Goal: Task Accomplishment & Management: Use online tool/utility

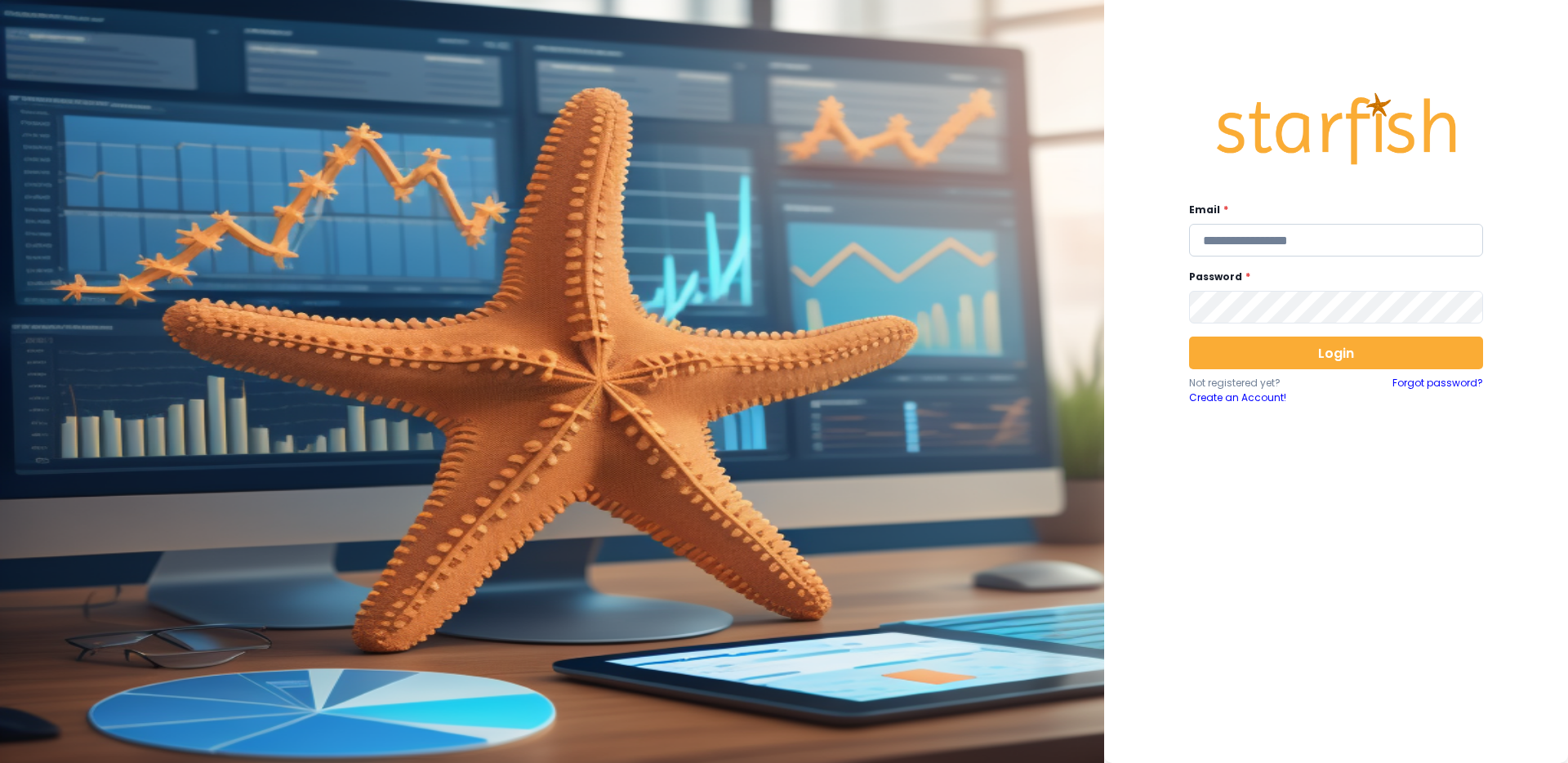
click at [1318, 232] on input "email" at bounding box center [1336, 240] width 294 height 33
type input "**********"
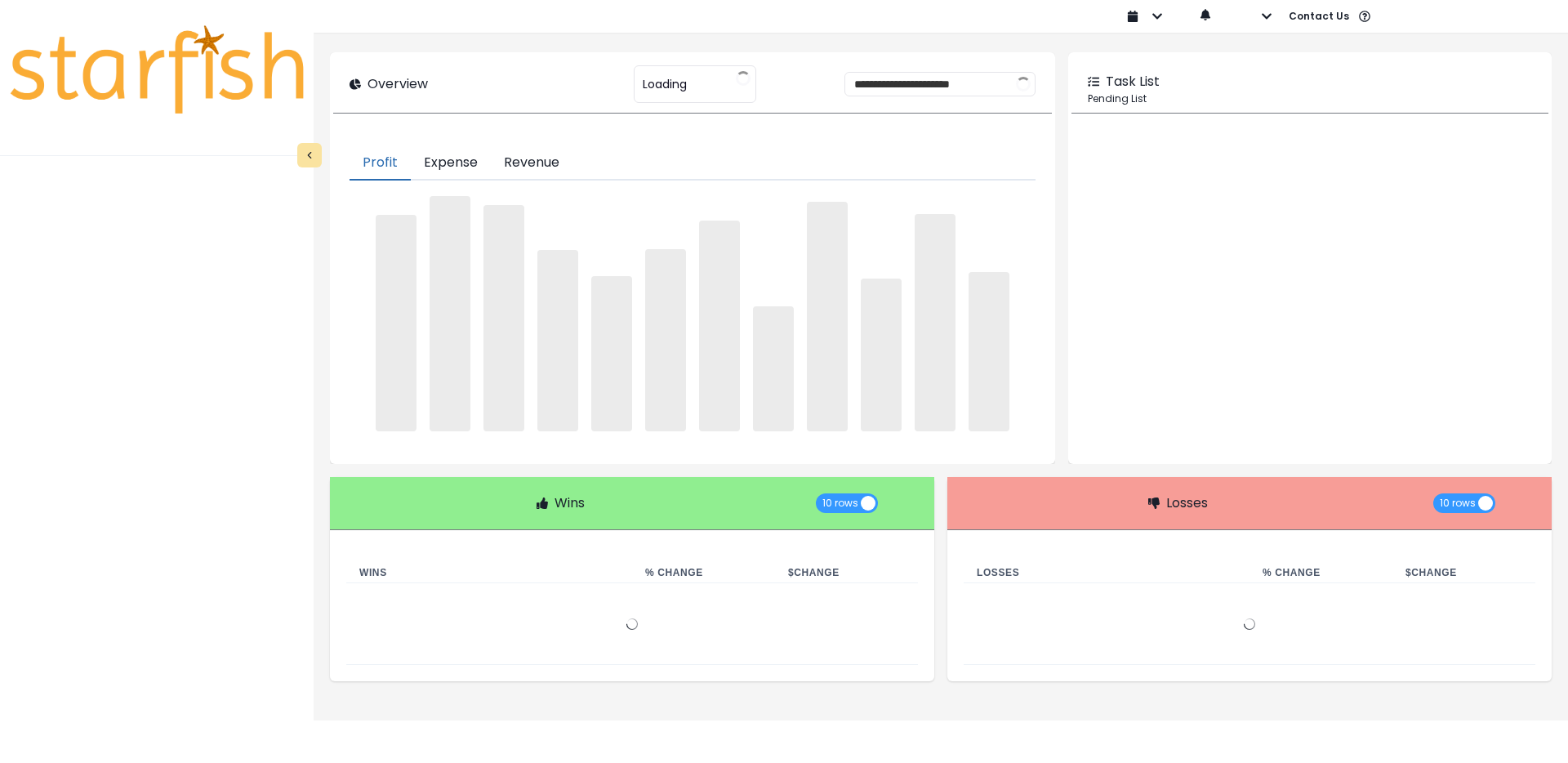
type input "********"
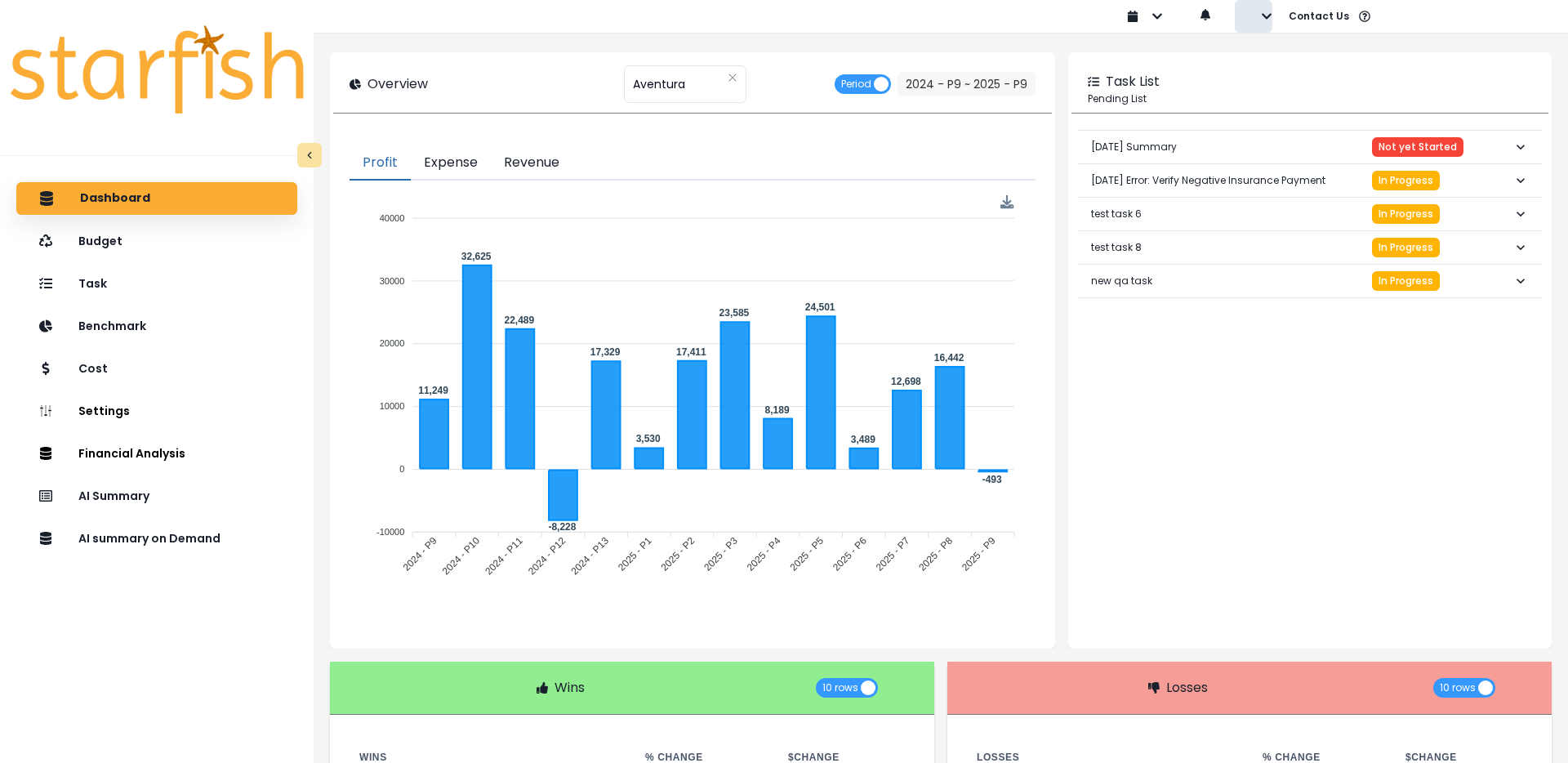
click at [1268, 22] on button "button" at bounding box center [1254, 16] width 37 height 33
click at [1259, 64] on button "Sign out" at bounding box center [1326, 62] width 181 height 33
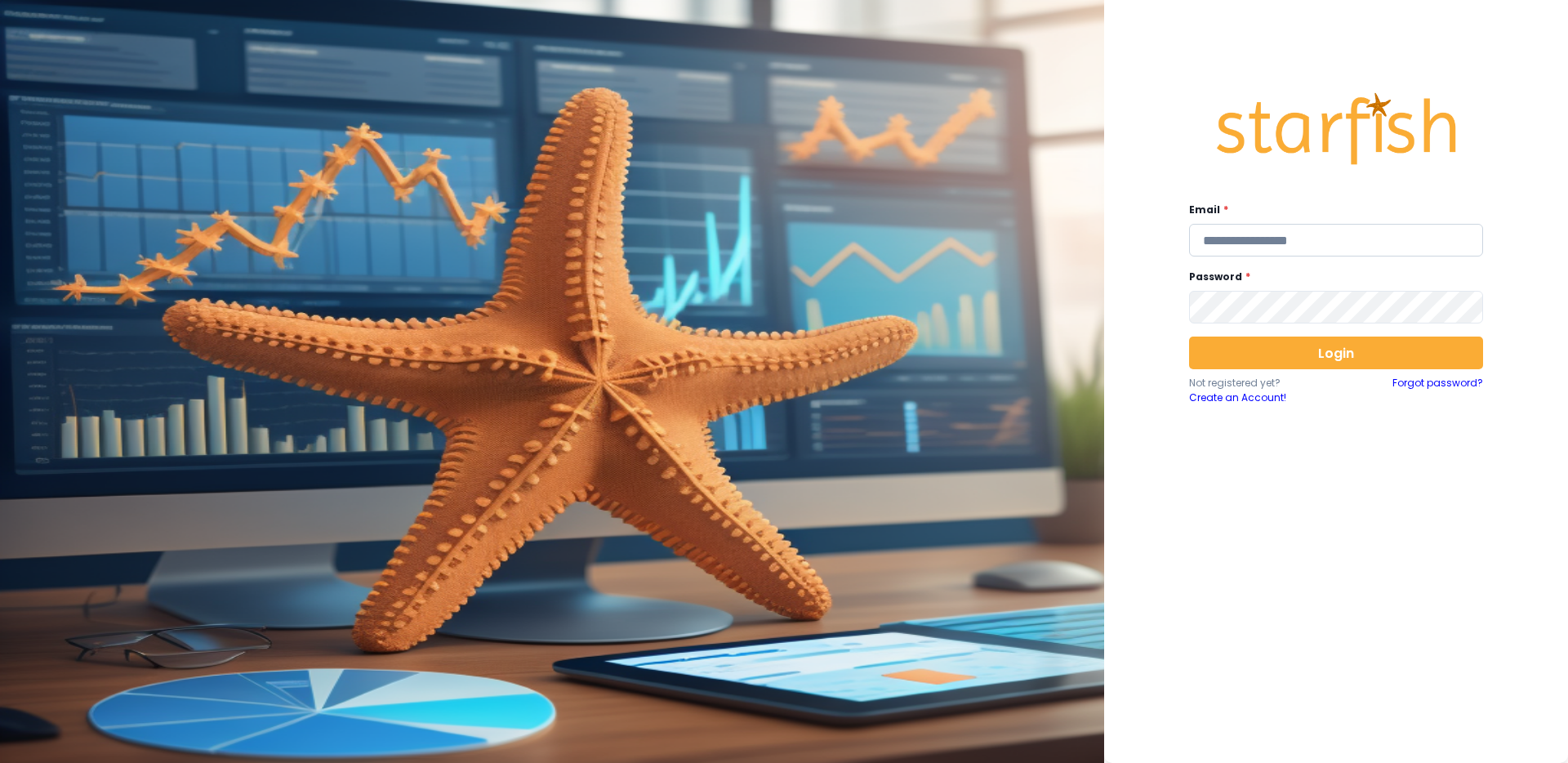
click at [1310, 224] on input "email" at bounding box center [1336, 240] width 294 height 33
type input "**********"
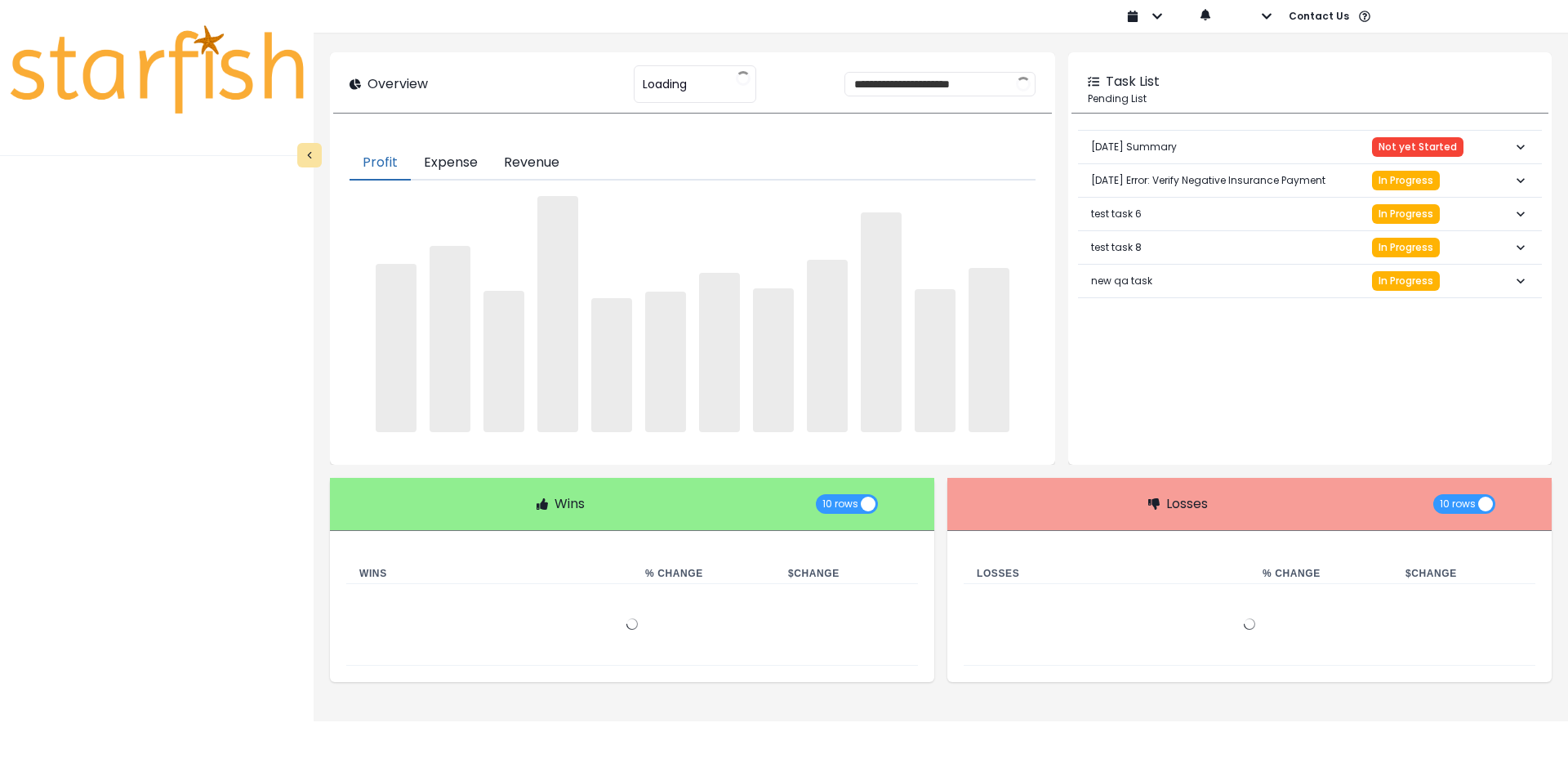
type input "********"
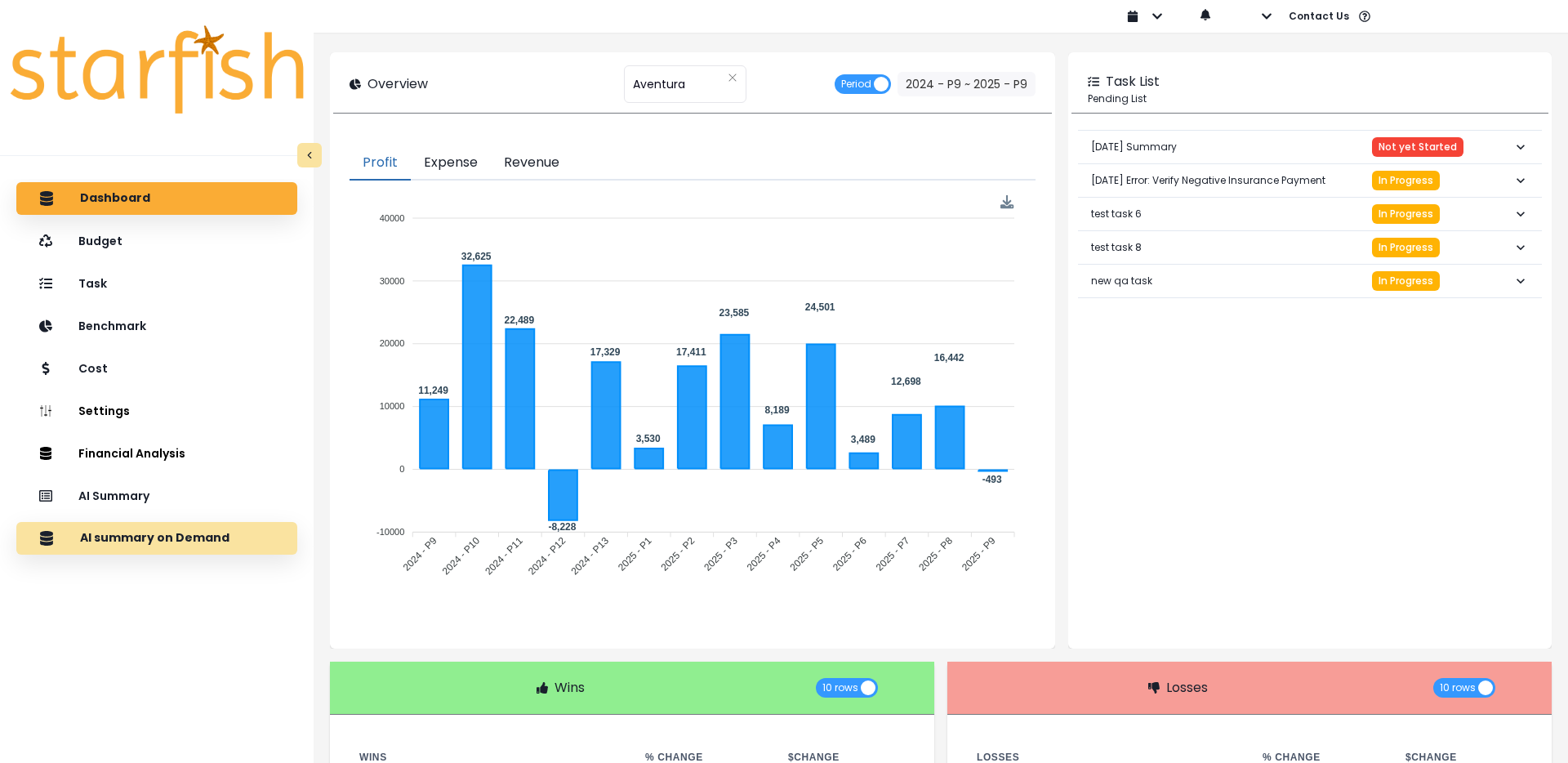
click at [156, 536] on p "AI summary on Demand" at bounding box center [154, 539] width 150 height 15
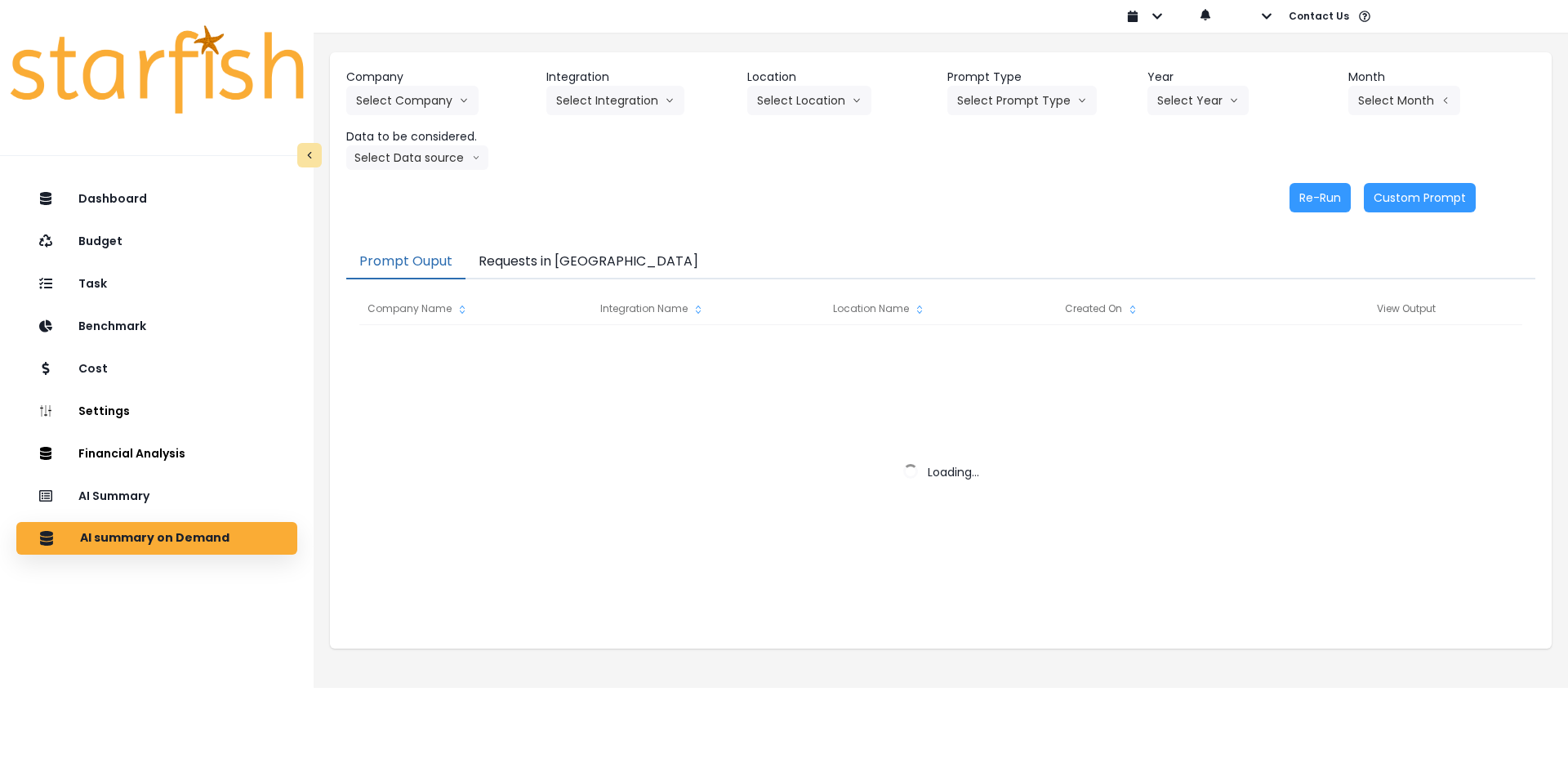
click at [524, 243] on div "Prompt Ouput Requests in Queue Company Name Integration Name Location Name Crea…" at bounding box center [941, 438] width 1222 height 420
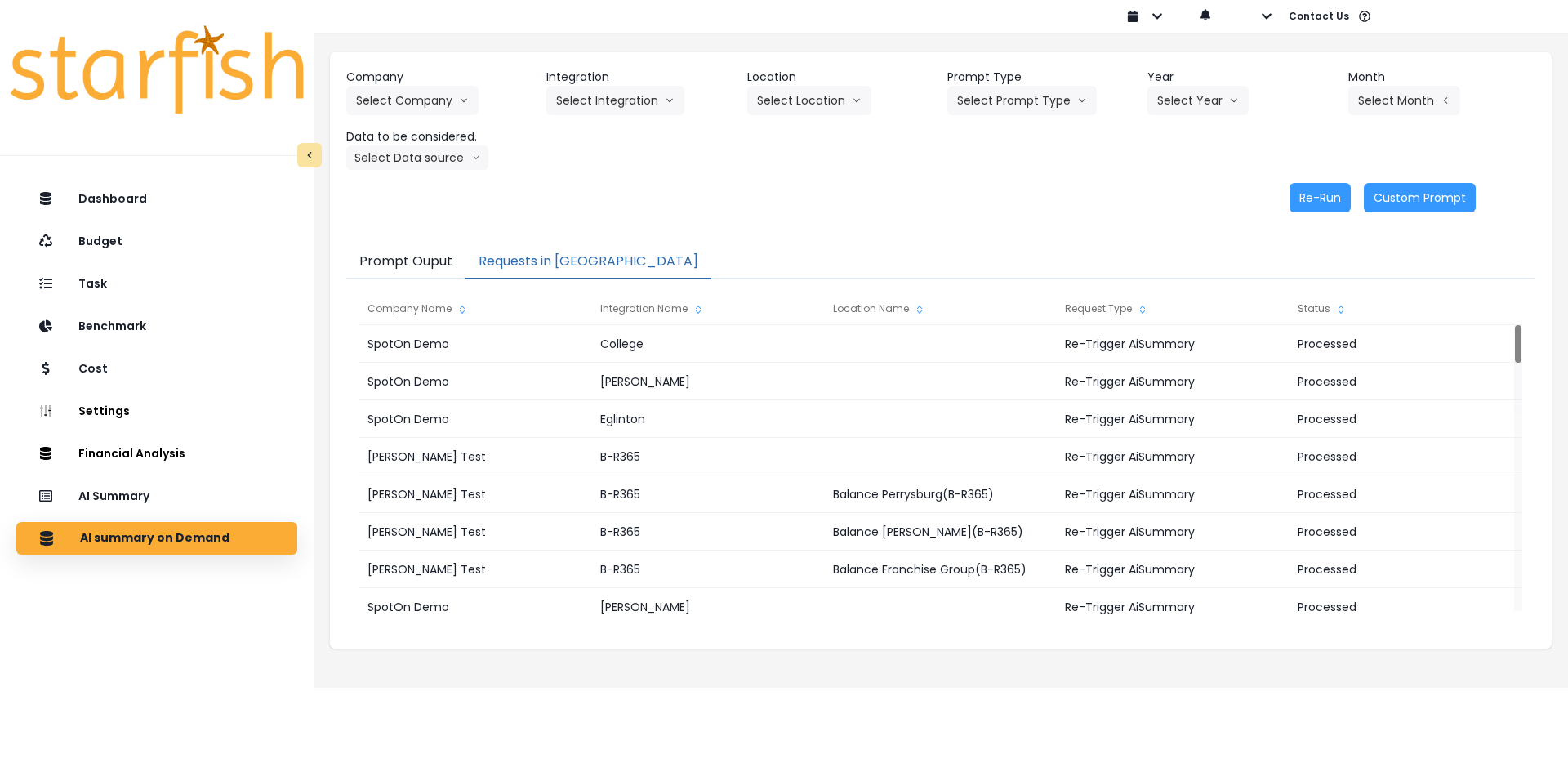
click at [540, 267] on button "Requests in Queue" at bounding box center [589, 261] width 246 height 34
click at [409, 102] on button "Select Company" at bounding box center [412, 100] width 132 height 30
click at [414, 192] on span "SpotOn Demo" at bounding box center [415, 194] width 117 height 17
click at [608, 111] on button "Select Integration" at bounding box center [615, 100] width 138 height 30
click at [627, 191] on span "Eglinton" at bounding box center [605, 194] width 98 height 17
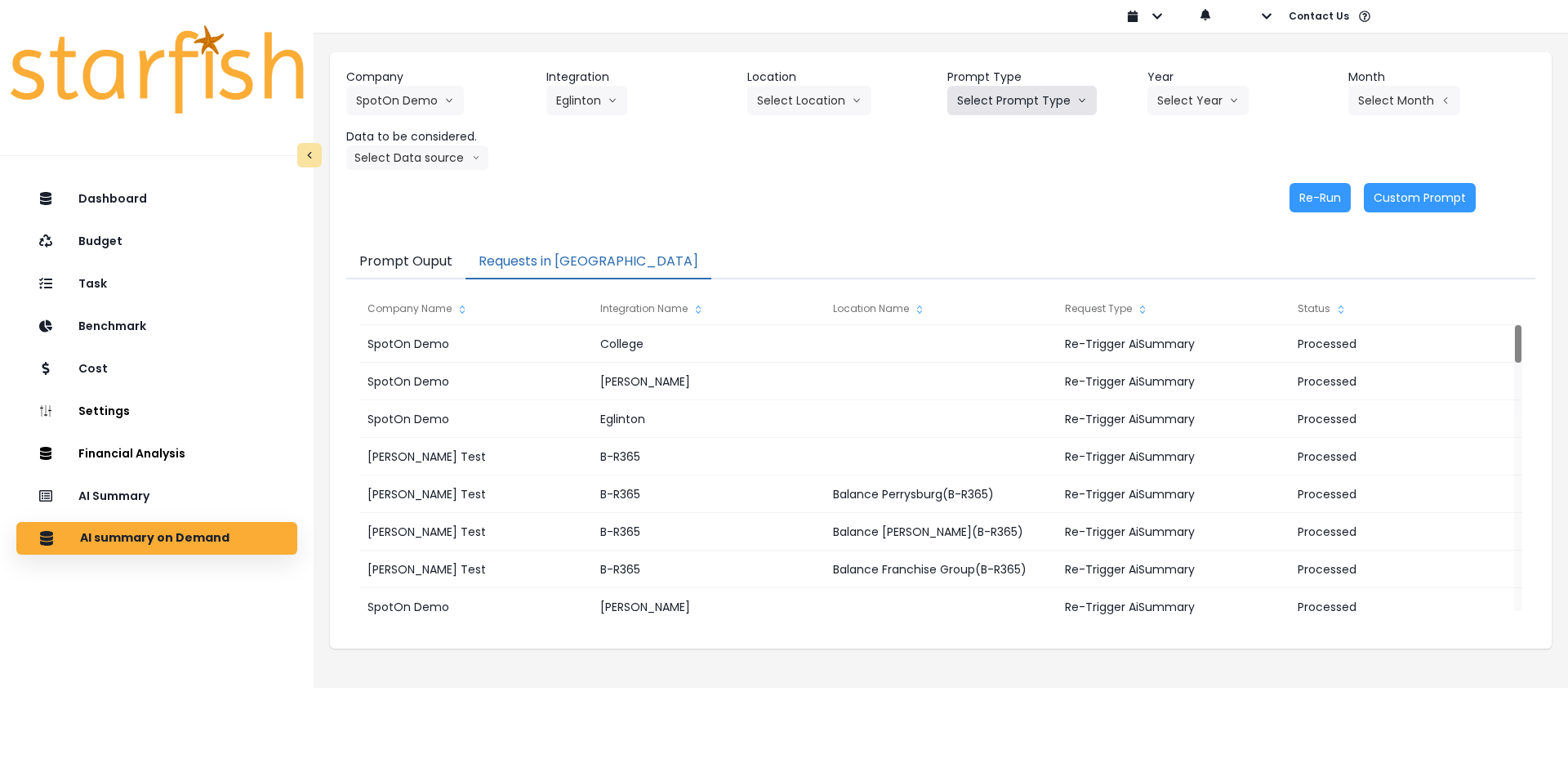
click at [1000, 103] on button "Select Prompt Type" at bounding box center [1022, 100] width 150 height 30
click at [997, 159] on span "Error Task" at bounding box center [1003, 165] width 92 height 17
click at [1176, 114] on button "Select Year" at bounding box center [1198, 100] width 101 height 30
click at [1183, 193] on span "2025" at bounding box center [1169, 194] width 25 height 17
click at [1163, 106] on button "2025" at bounding box center [1179, 100] width 63 height 30
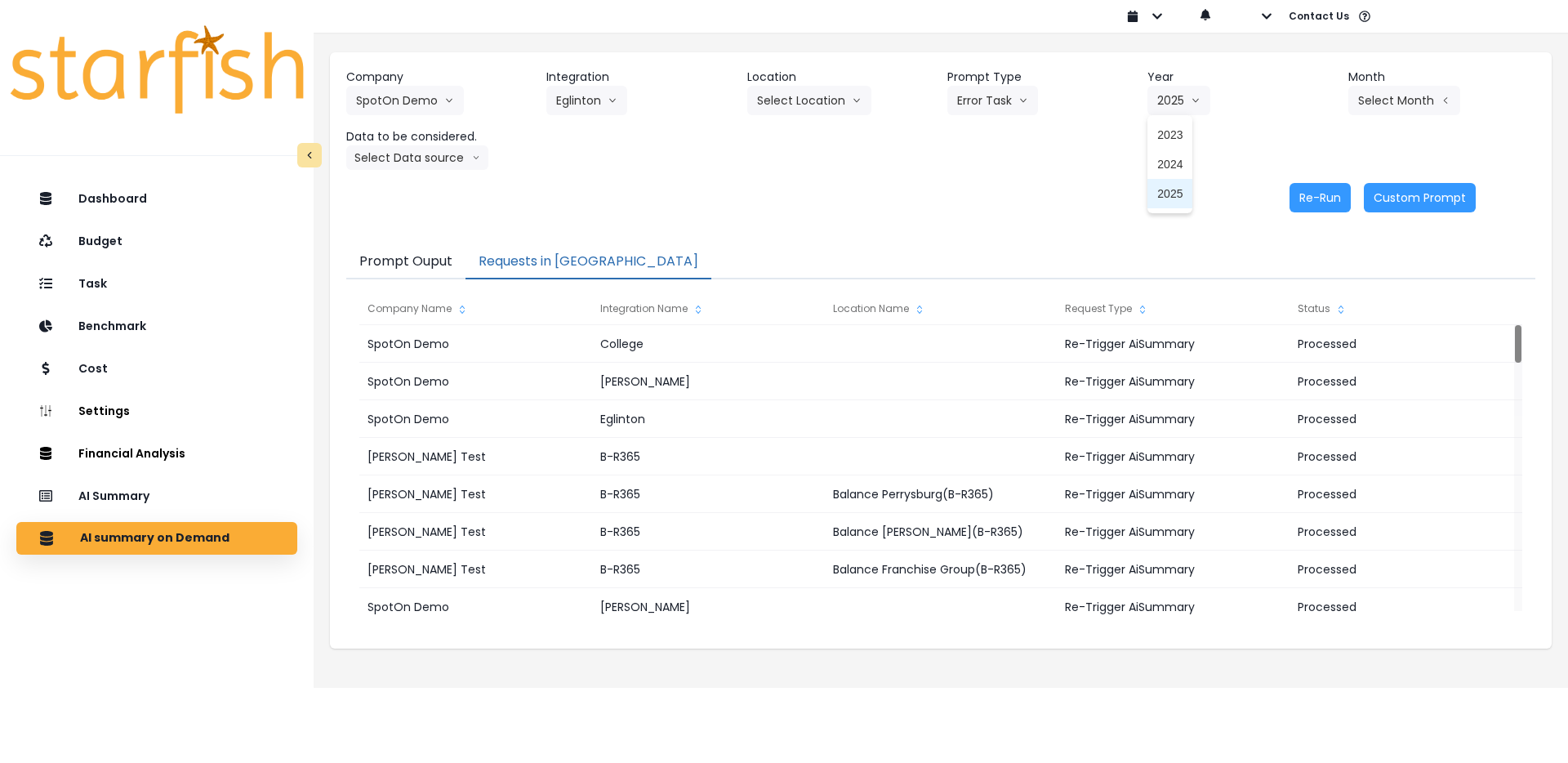
click at [1179, 160] on span "2024" at bounding box center [1169, 165] width 25 height 17
click at [1411, 90] on button "Select Month" at bounding box center [1404, 100] width 112 height 30
click at [1317, 372] on span "Nov" at bounding box center [1322, 374] width 32 height 17
click at [1306, 196] on button "Re-Run" at bounding box center [1321, 198] width 61 height 30
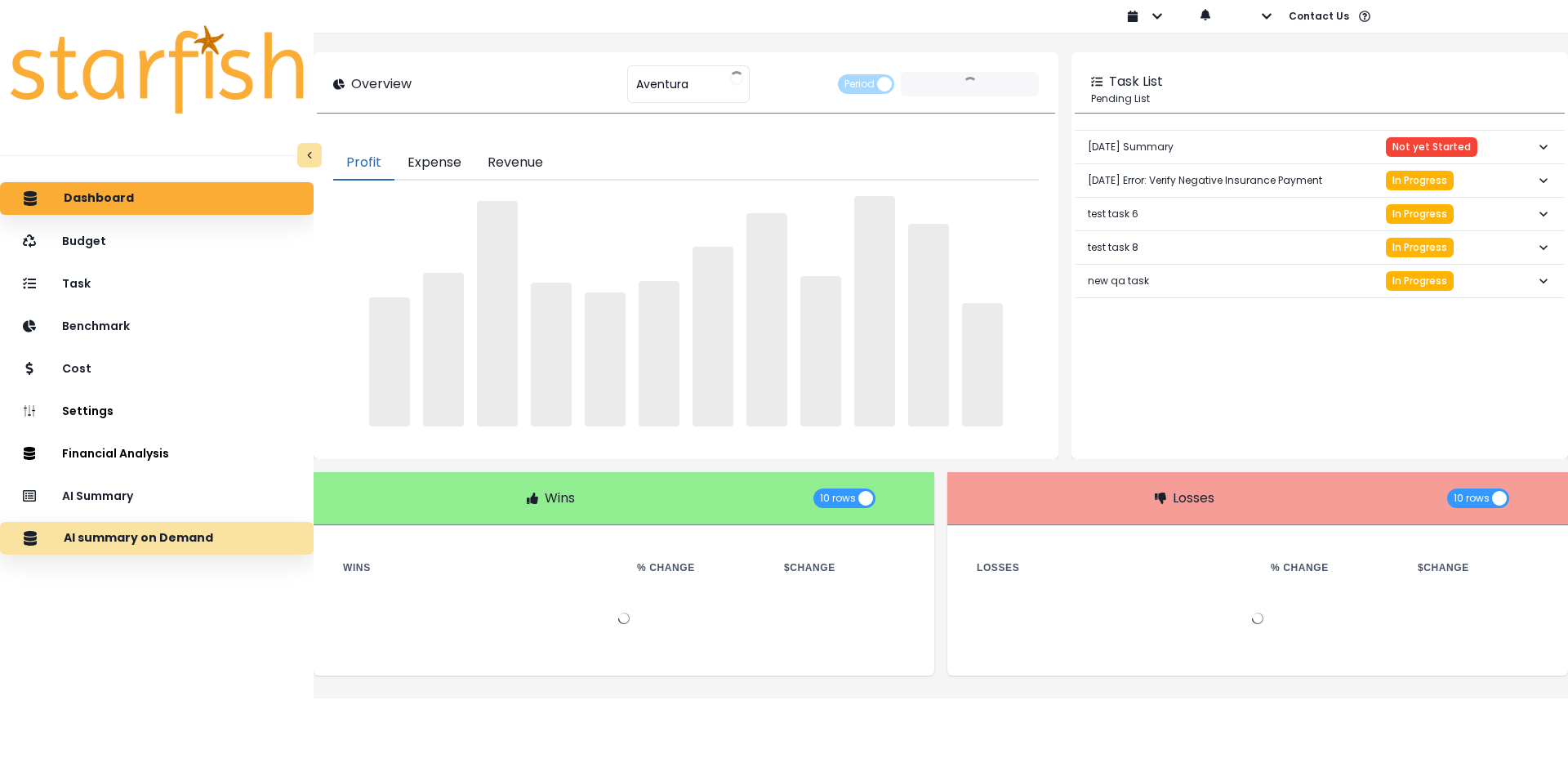
click at [172, 531] on p "AI summary on Demand" at bounding box center [138, 539] width 150 height 15
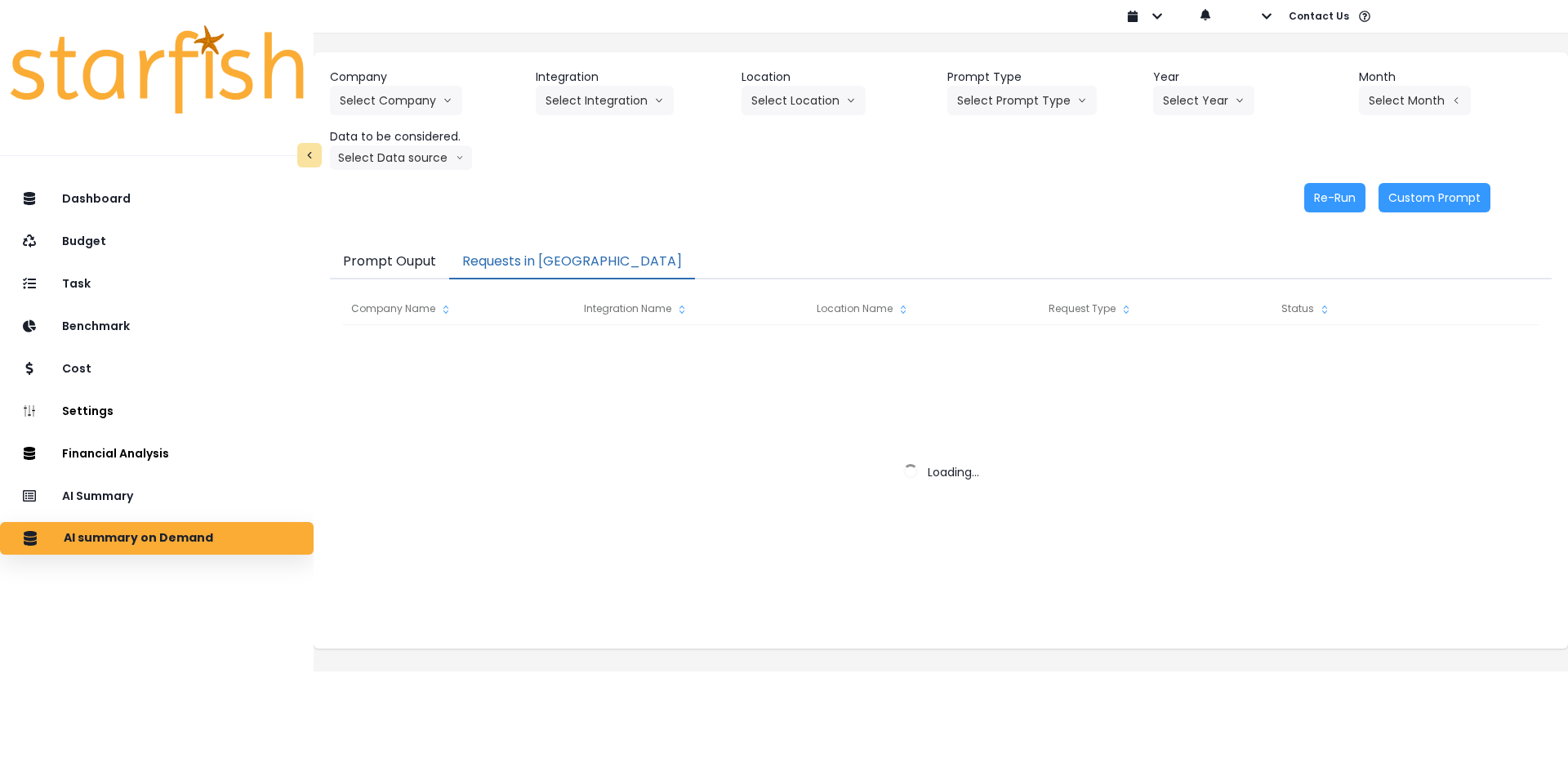
click at [510, 258] on button "Requests in Queue" at bounding box center [572, 261] width 246 height 34
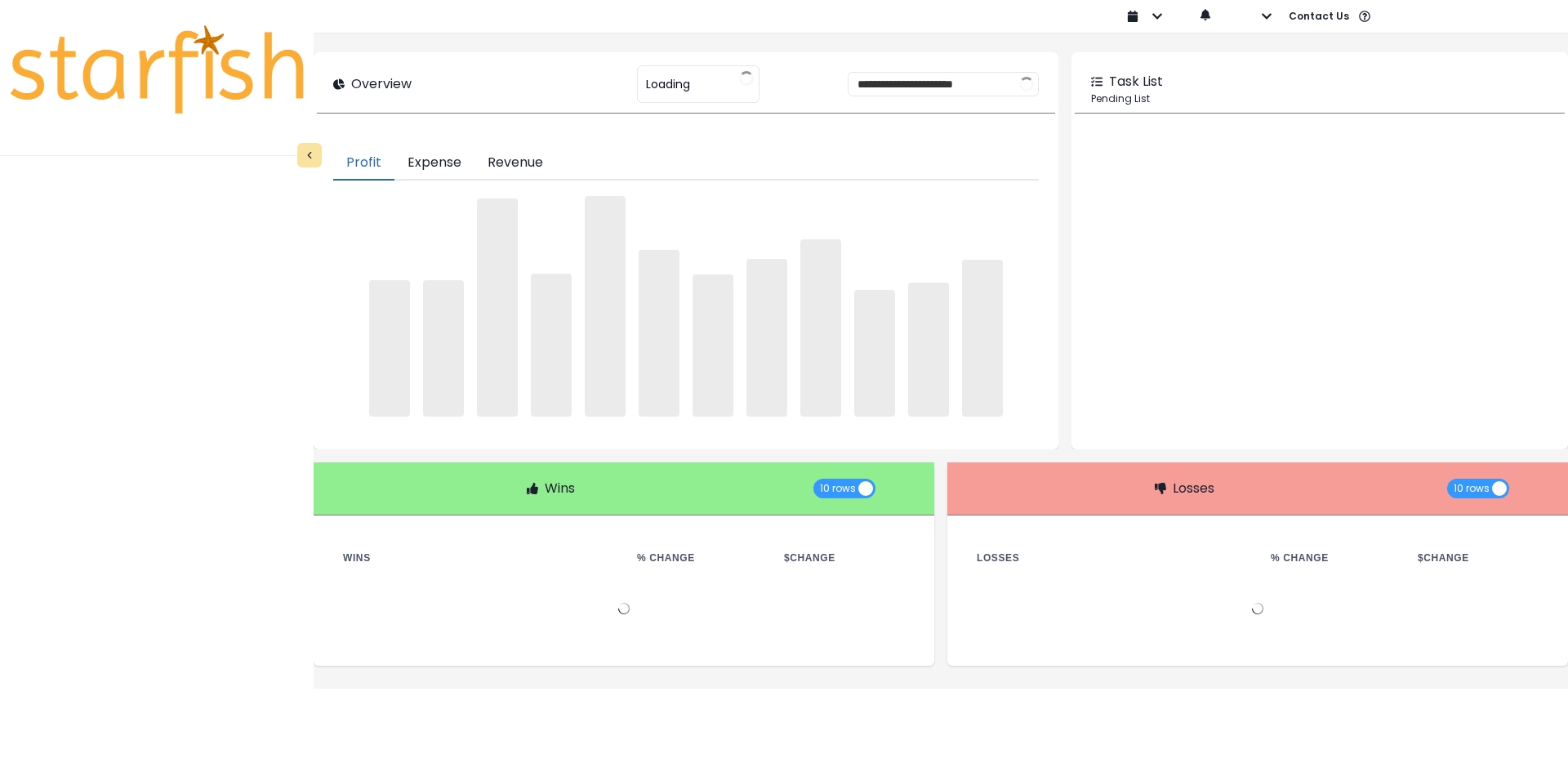
type input "********"
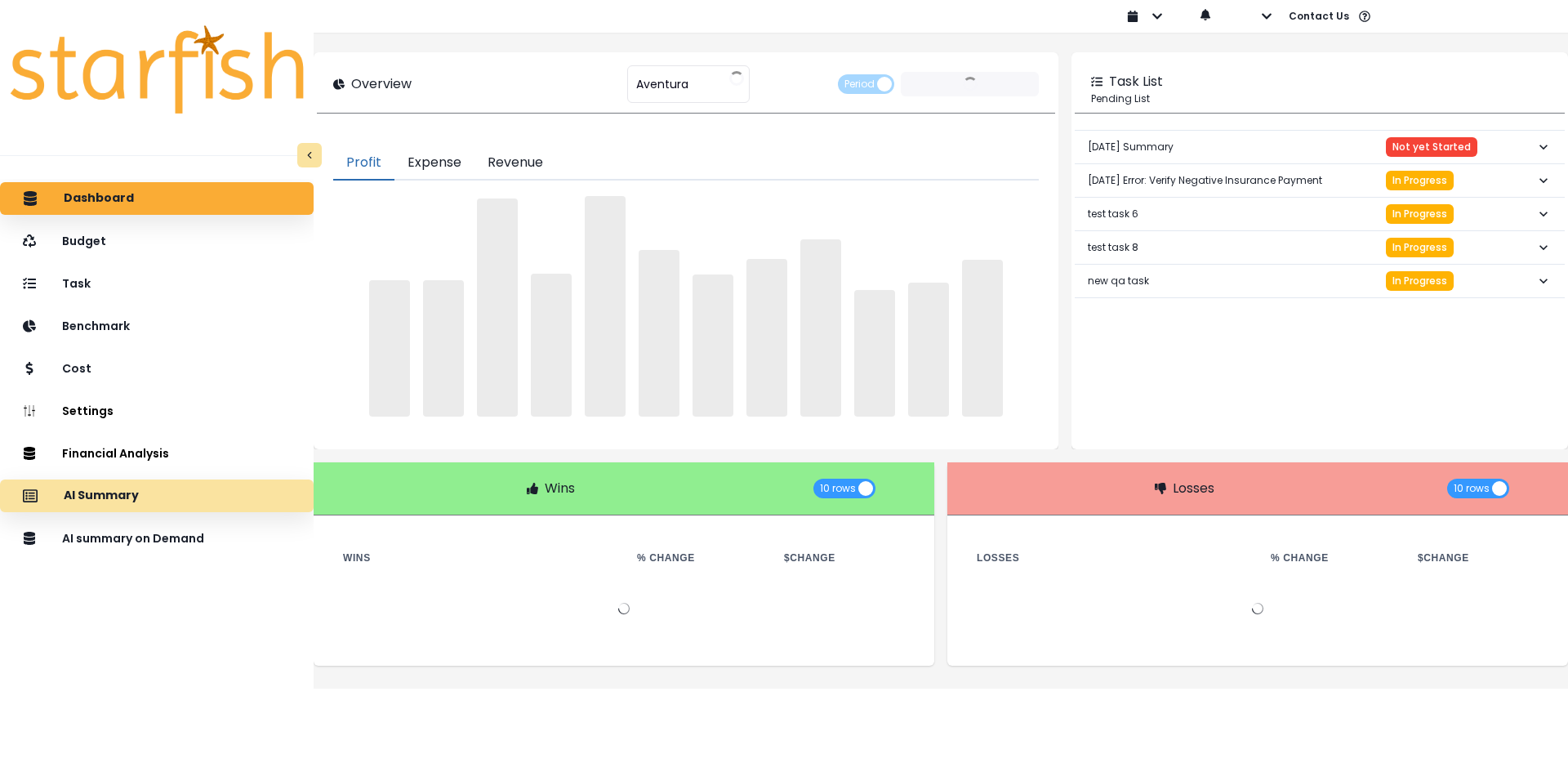
click at [125, 499] on p "AI Summary" at bounding box center [100, 496] width 75 height 15
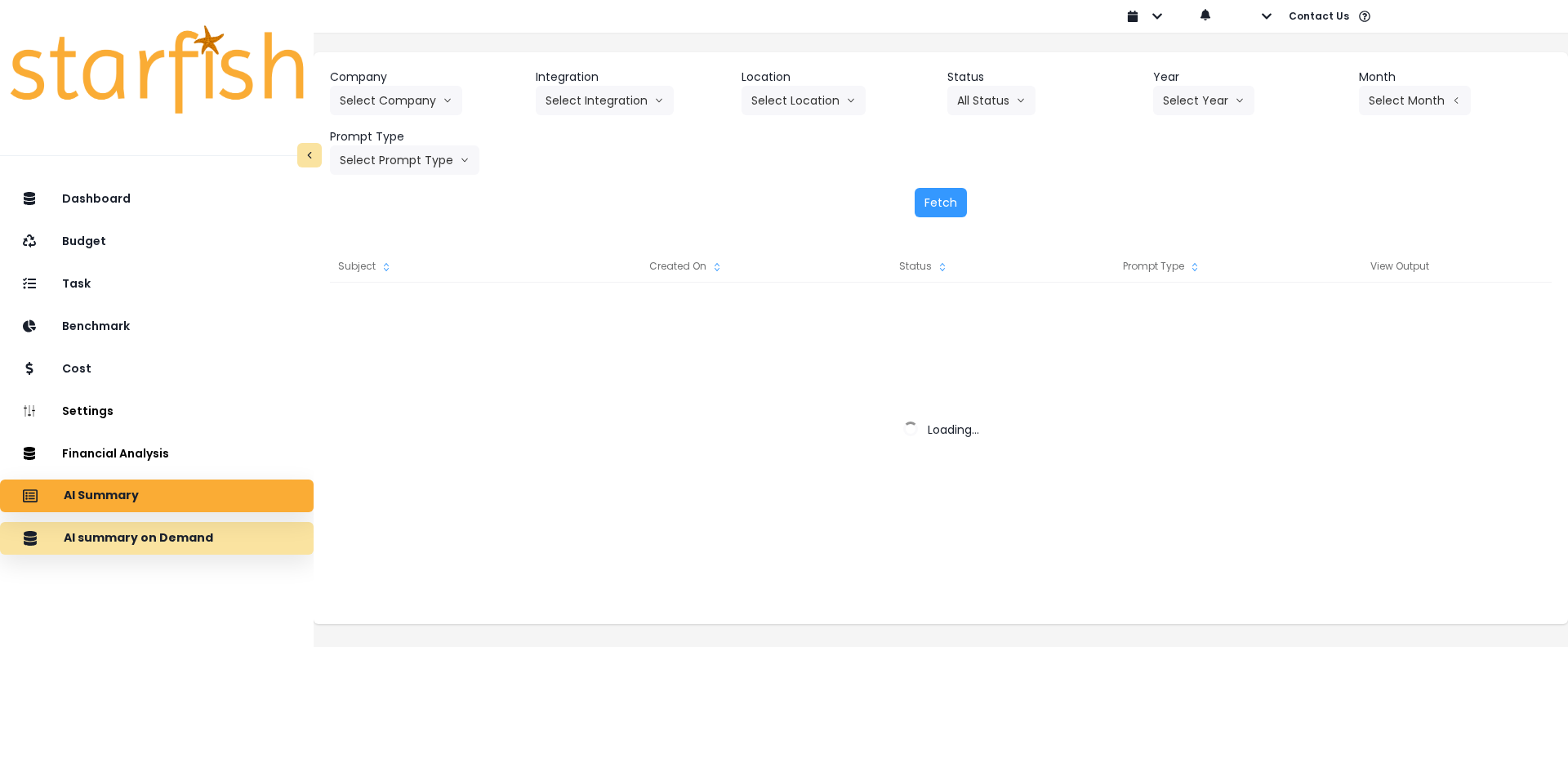
click at [126, 533] on p "AI summary on Demand" at bounding box center [138, 539] width 150 height 15
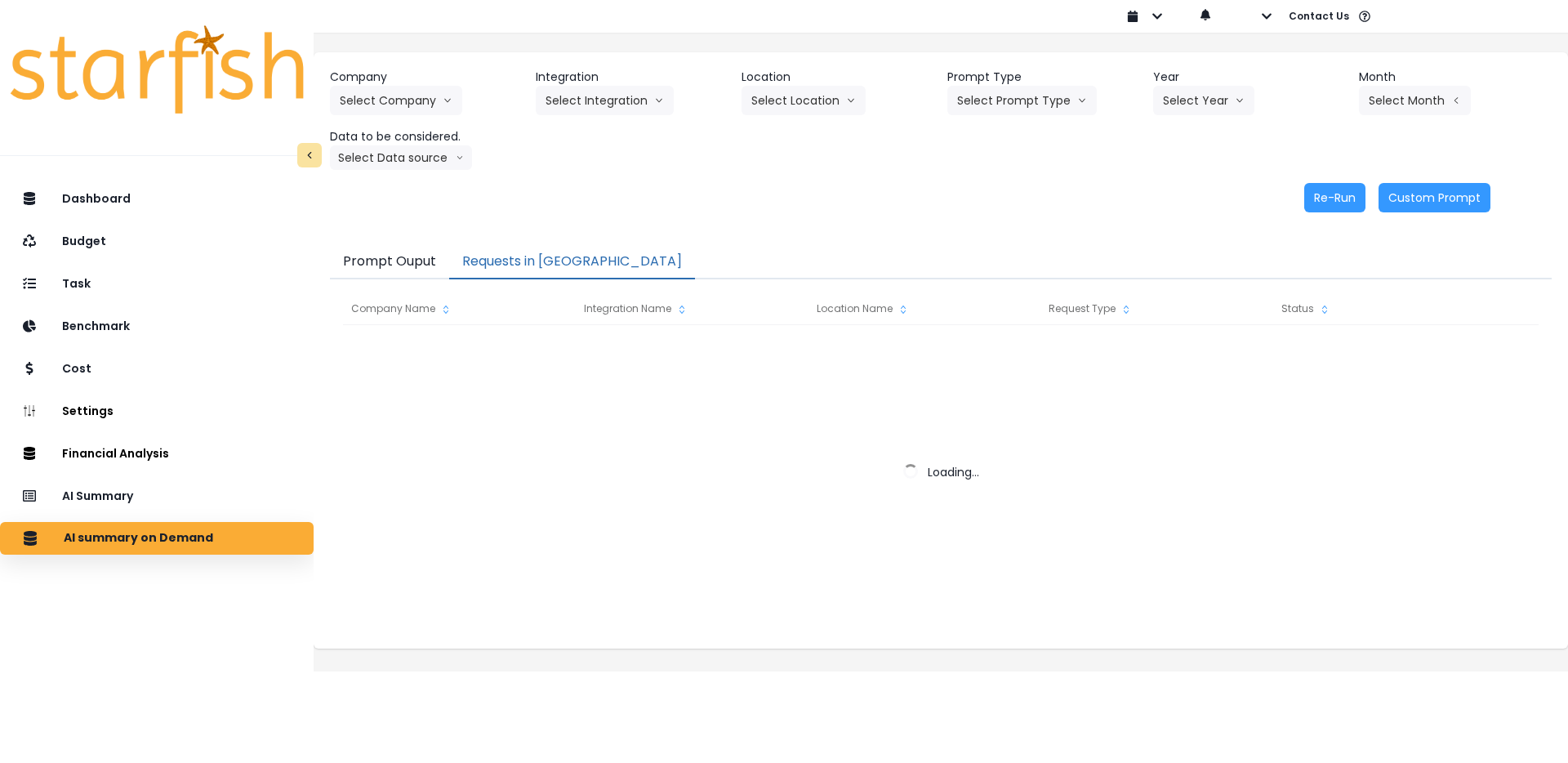
click at [560, 272] on button "Requests in Queue" at bounding box center [572, 261] width 246 height 34
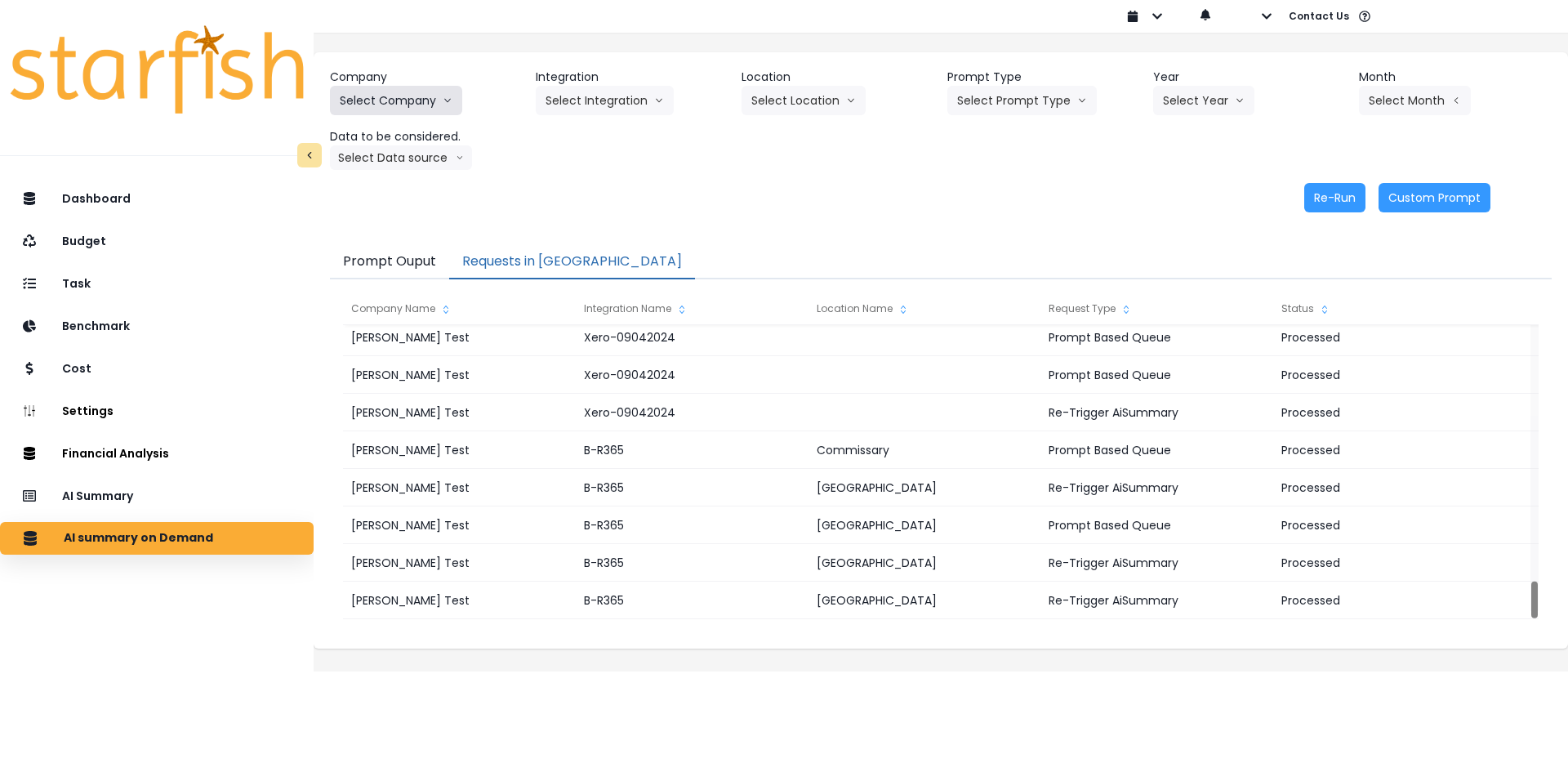
click at [421, 98] on button "Select Company" at bounding box center [396, 100] width 132 height 30
click at [431, 202] on li "SpotOn Demo" at bounding box center [399, 194] width 138 height 30
click at [574, 121] on div "Company SpotOn Demo Hardik Test koras Bakery SpotOn Demo TestLOCATION Integrati…" at bounding box center [941, 119] width 1222 height 101
click at [585, 115] on div "Company SpotOn Demo Hardik Test koras Bakery SpotOn Demo TestLOCATION Integrati…" at bounding box center [941, 119] width 1222 height 101
click at [592, 106] on button "Select Integration" at bounding box center [605, 100] width 138 height 30
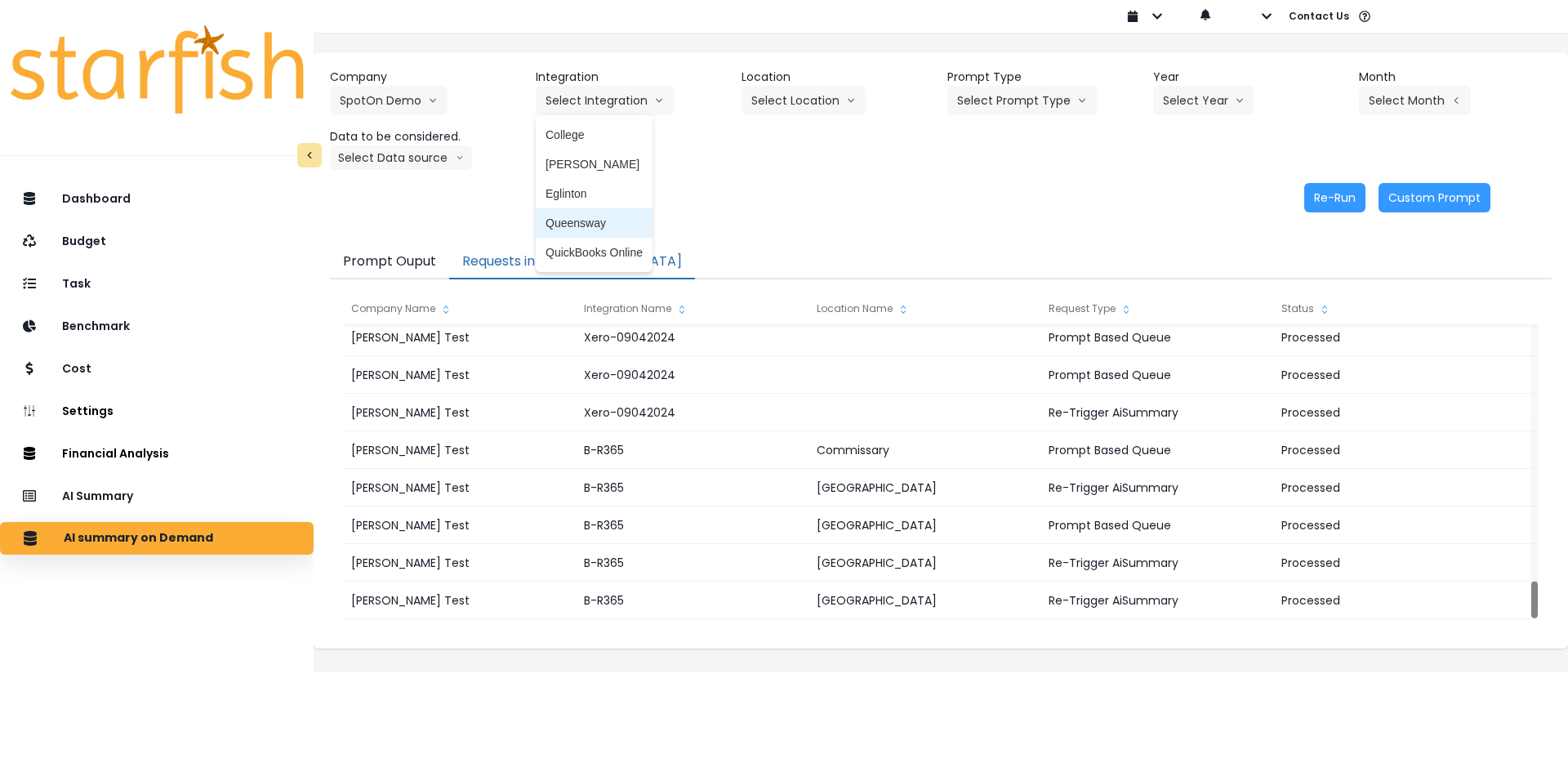
click at [593, 232] on li "Queensway" at bounding box center [594, 223] width 117 height 30
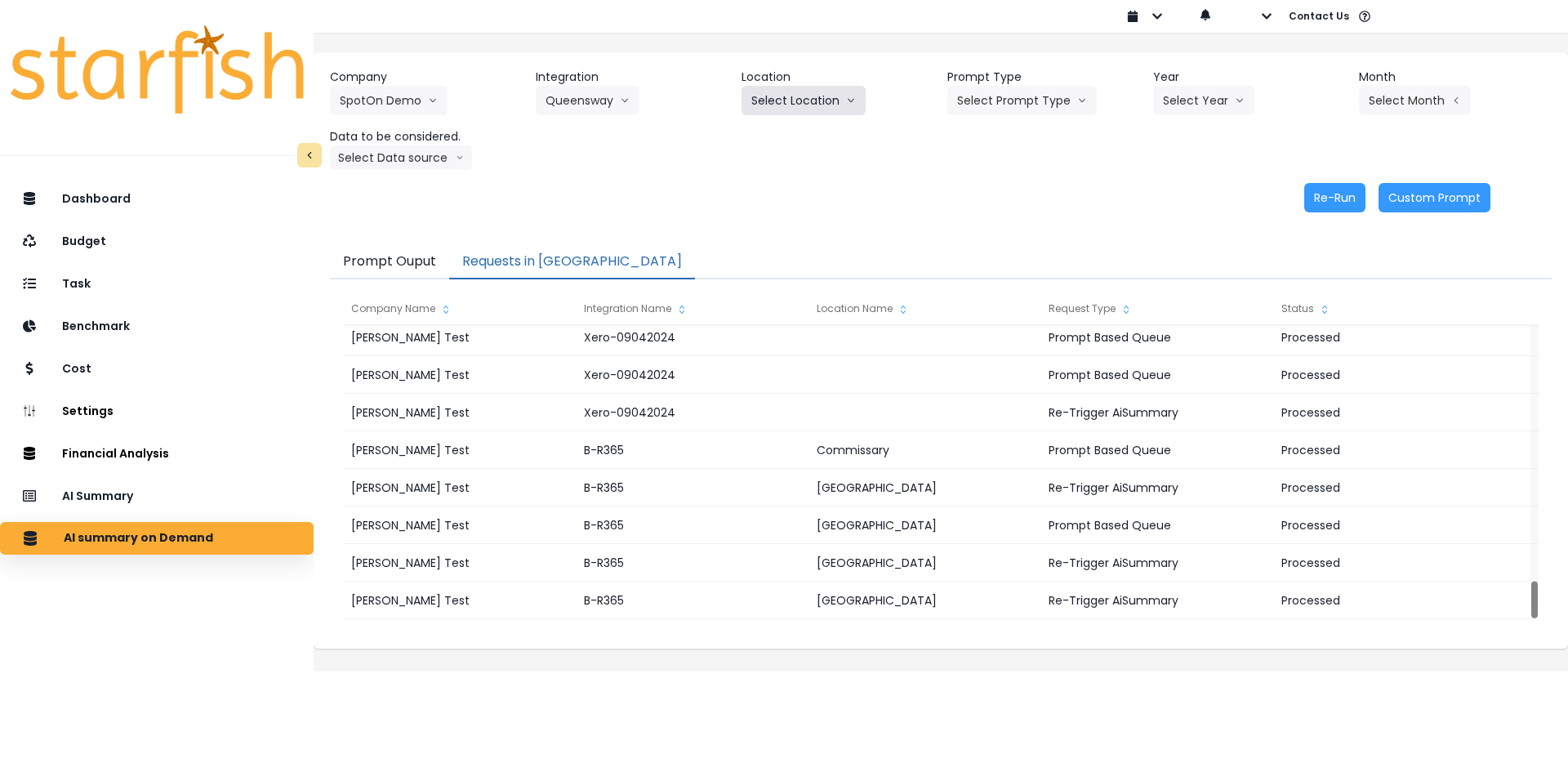
click at [781, 88] on button "Select Location" at bounding box center [803, 100] width 124 height 30
click at [781, 118] on ul "All Locations" at bounding box center [783, 135] width 84 height 39
click at [781, 125] on li "All Locations" at bounding box center [783, 135] width 84 height 30
click at [781, 125] on div "Company SpotOn Demo Hardik Test koras Bakery SpotOn Demo TestLOCATION Integrati…" at bounding box center [941, 119] width 1222 height 101
click at [1016, 95] on button "Select Prompt Type" at bounding box center [1022, 100] width 150 height 30
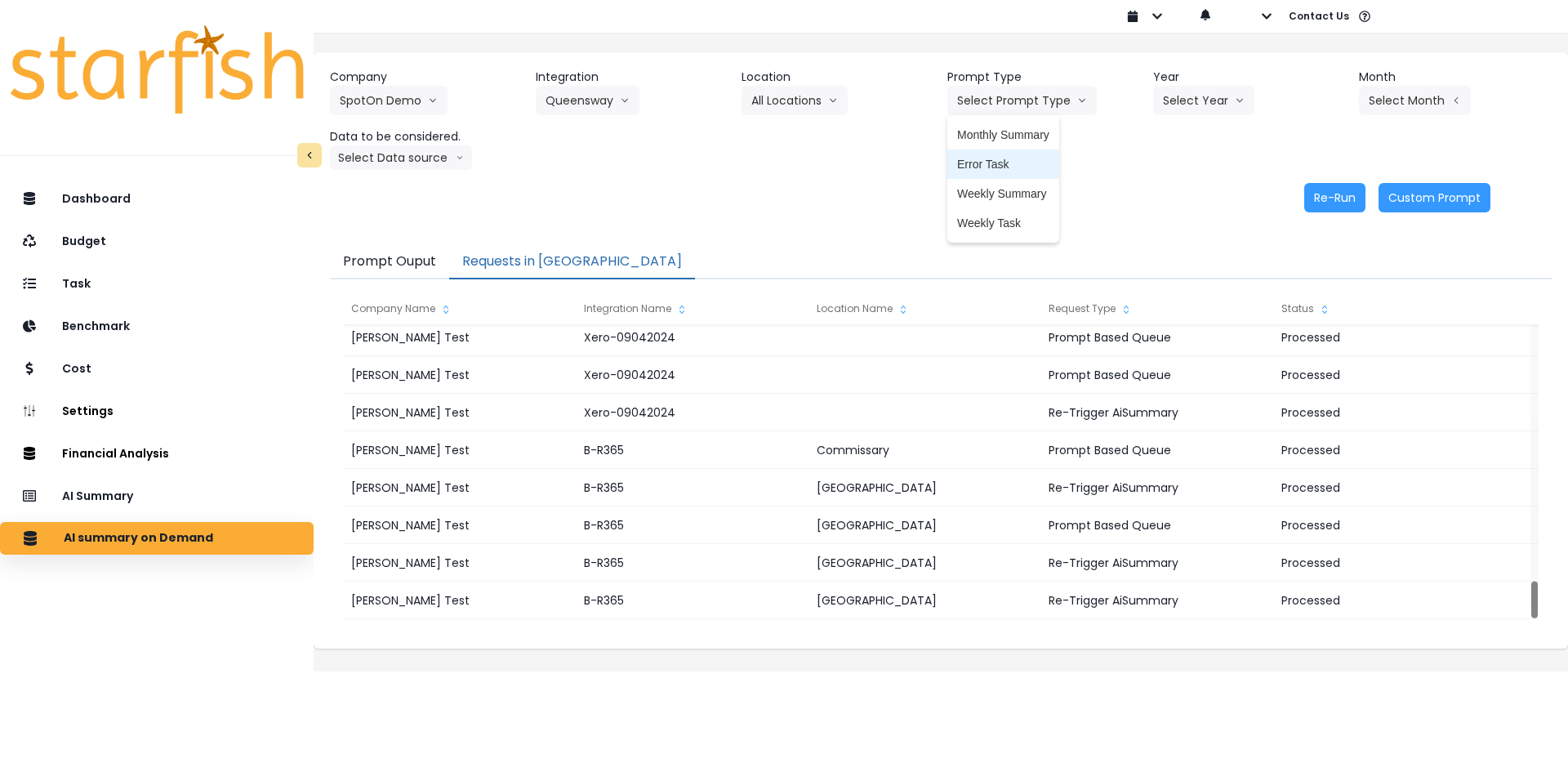
click at [1023, 168] on span "Error Task" at bounding box center [1003, 165] width 92 height 17
click at [1189, 98] on button "Select Year" at bounding box center [1203, 100] width 101 height 30
click at [1178, 204] on li "2025" at bounding box center [1176, 194] width 45 height 30
click at [1412, 102] on button "Select Month" at bounding box center [1415, 100] width 112 height 30
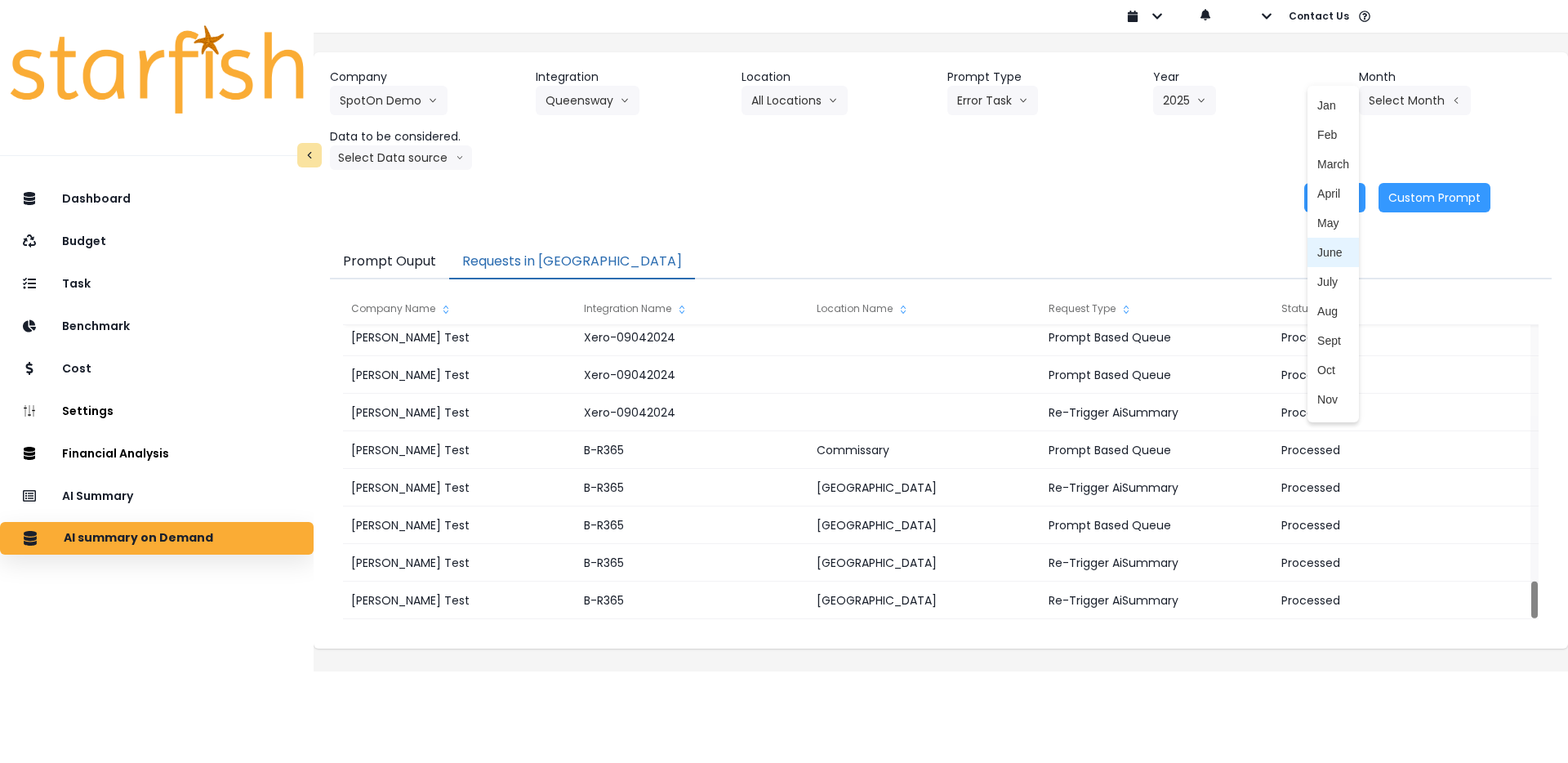
click at [1334, 264] on li "June" at bounding box center [1333, 253] width 51 height 30
click at [724, 213] on div "Company SpotOn Demo Hardik Test koras Bakery SpotOn Demo TestLOCATION Integrati…" at bounding box center [940, 141] width 1255 height 177
click at [1317, 198] on button "Re-Run" at bounding box center [1335, 198] width 61 height 30
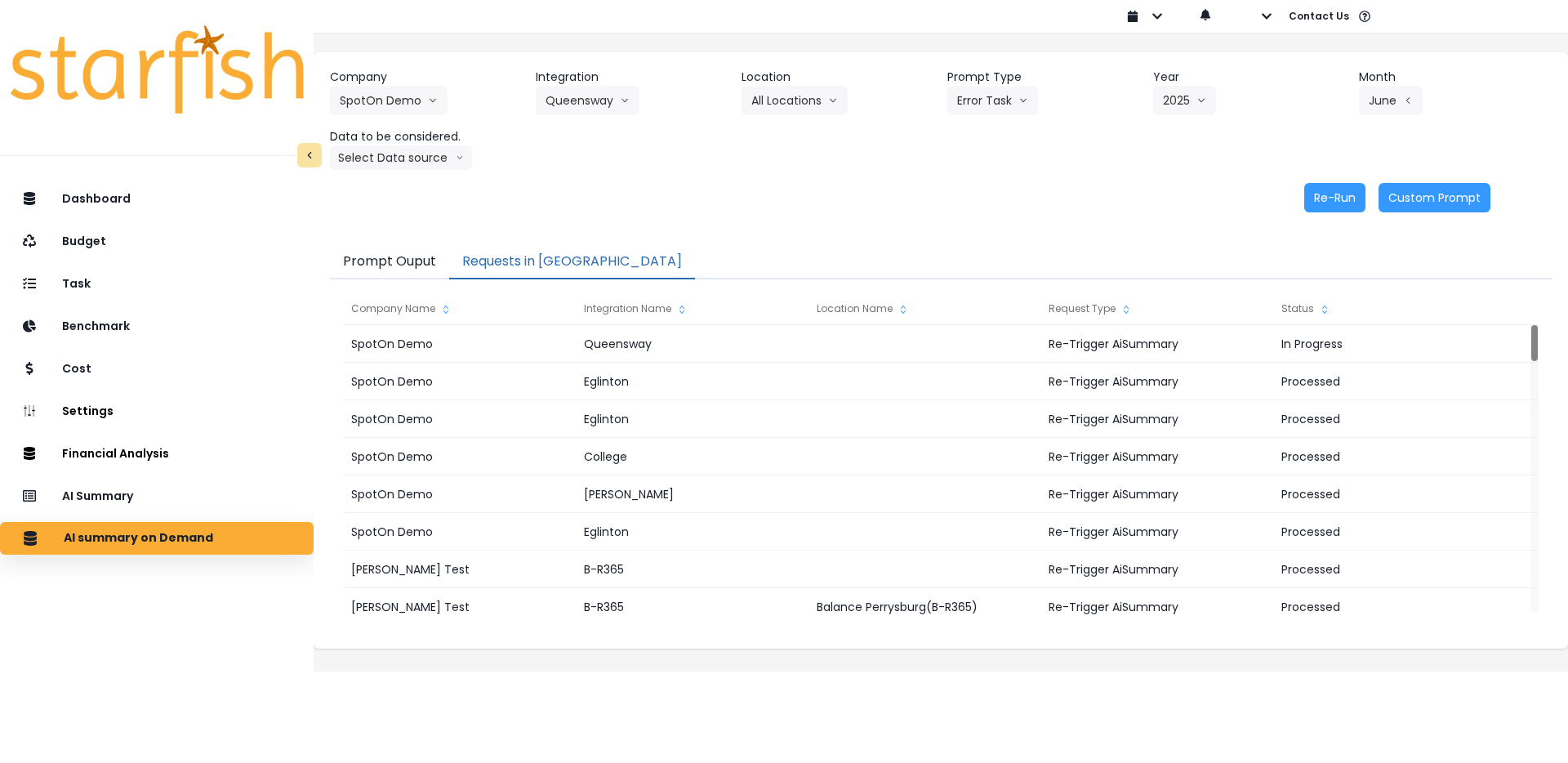
click at [975, 216] on div "Company SpotOn Demo Hardik Test koras Bakery SpotOn Demo TestLOCATION Integrati…" at bounding box center [940, 141] width 1255 height 177
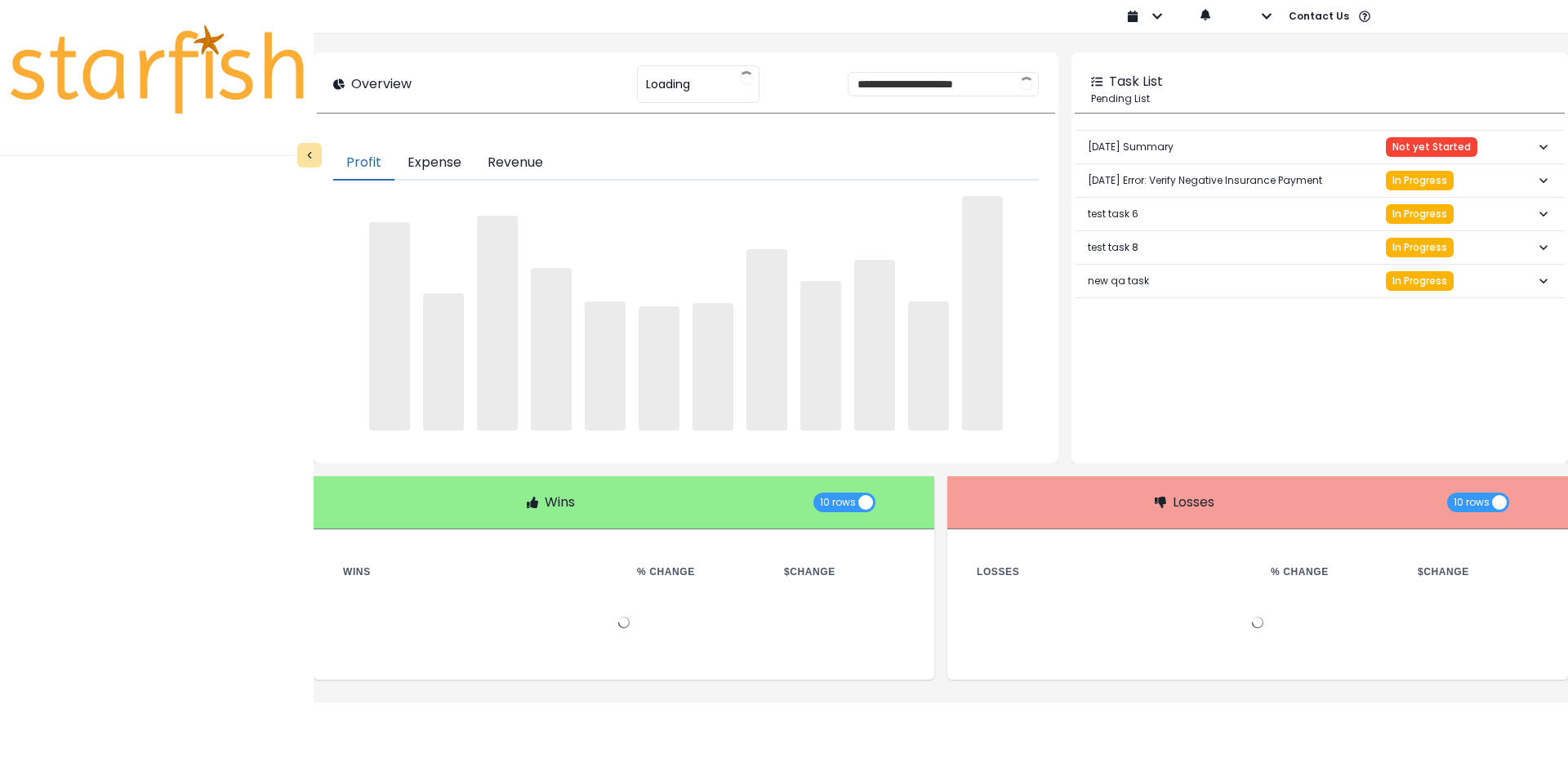
type input "********"
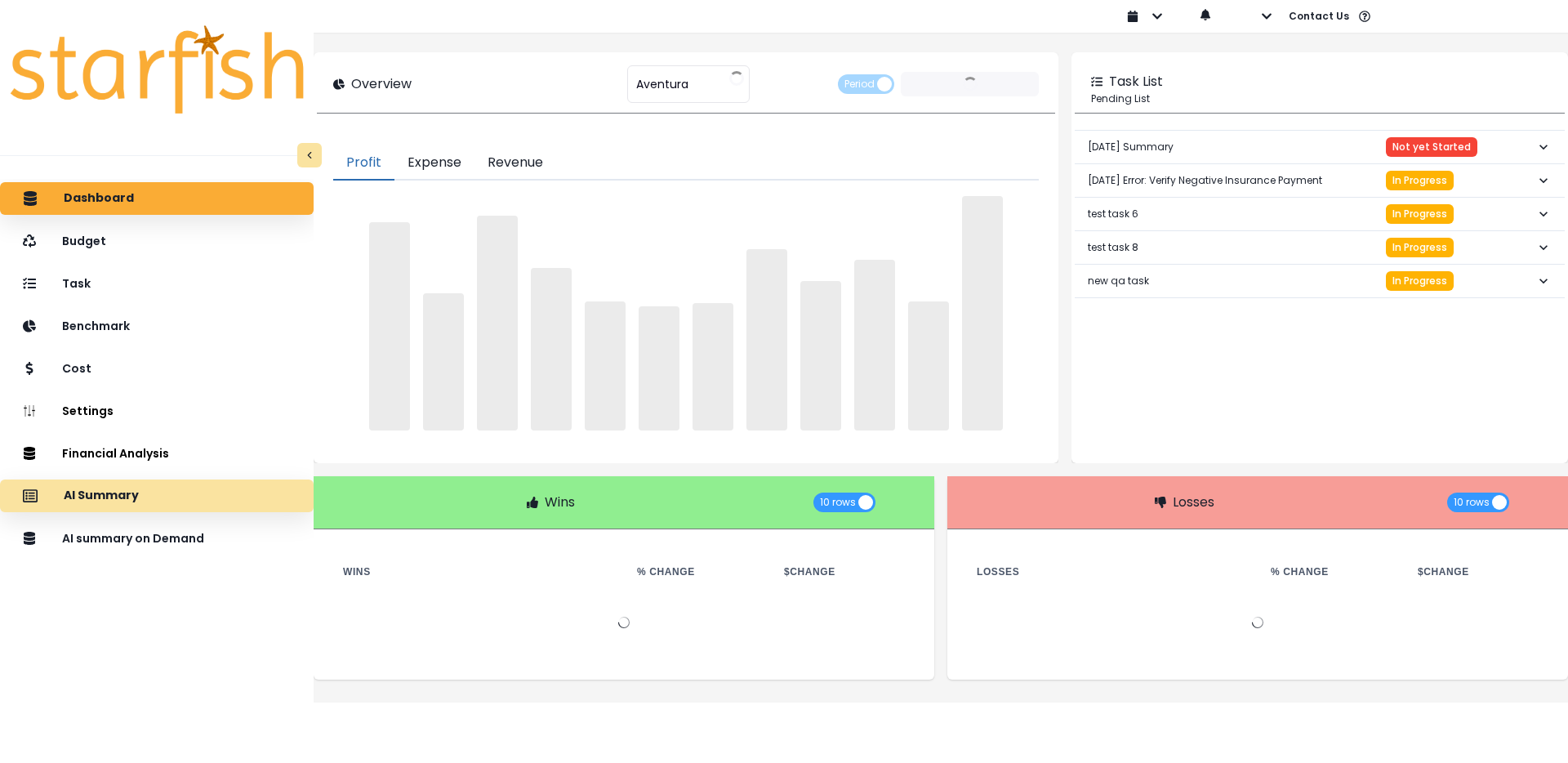
click at [193, 496] on div "AI Summary" at bounding box center [156, 496] width 287 height 34
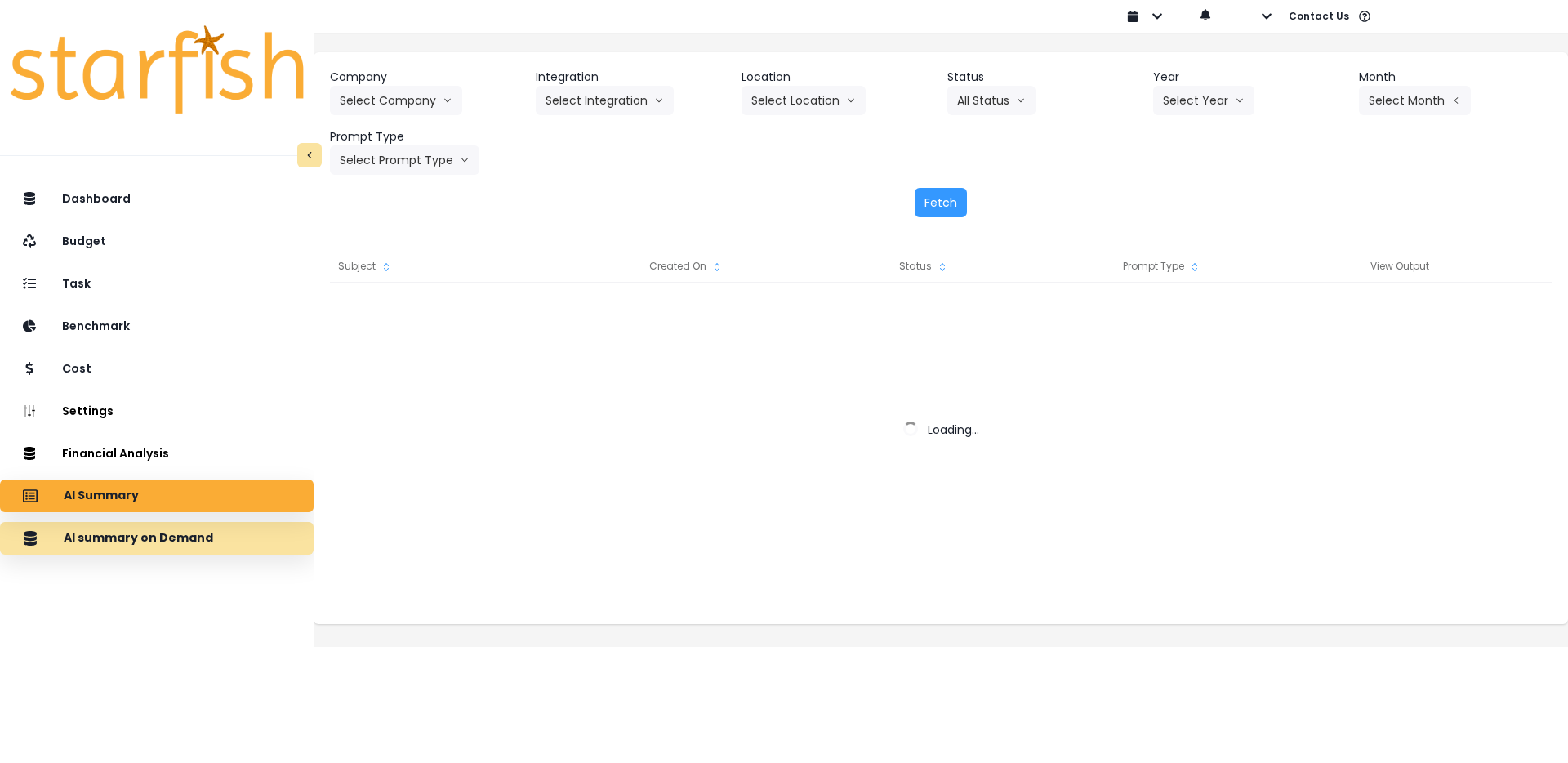
click at [191, 531] on p "AI summary on Demand" at bounding box center [138, 539] width 150 height 15
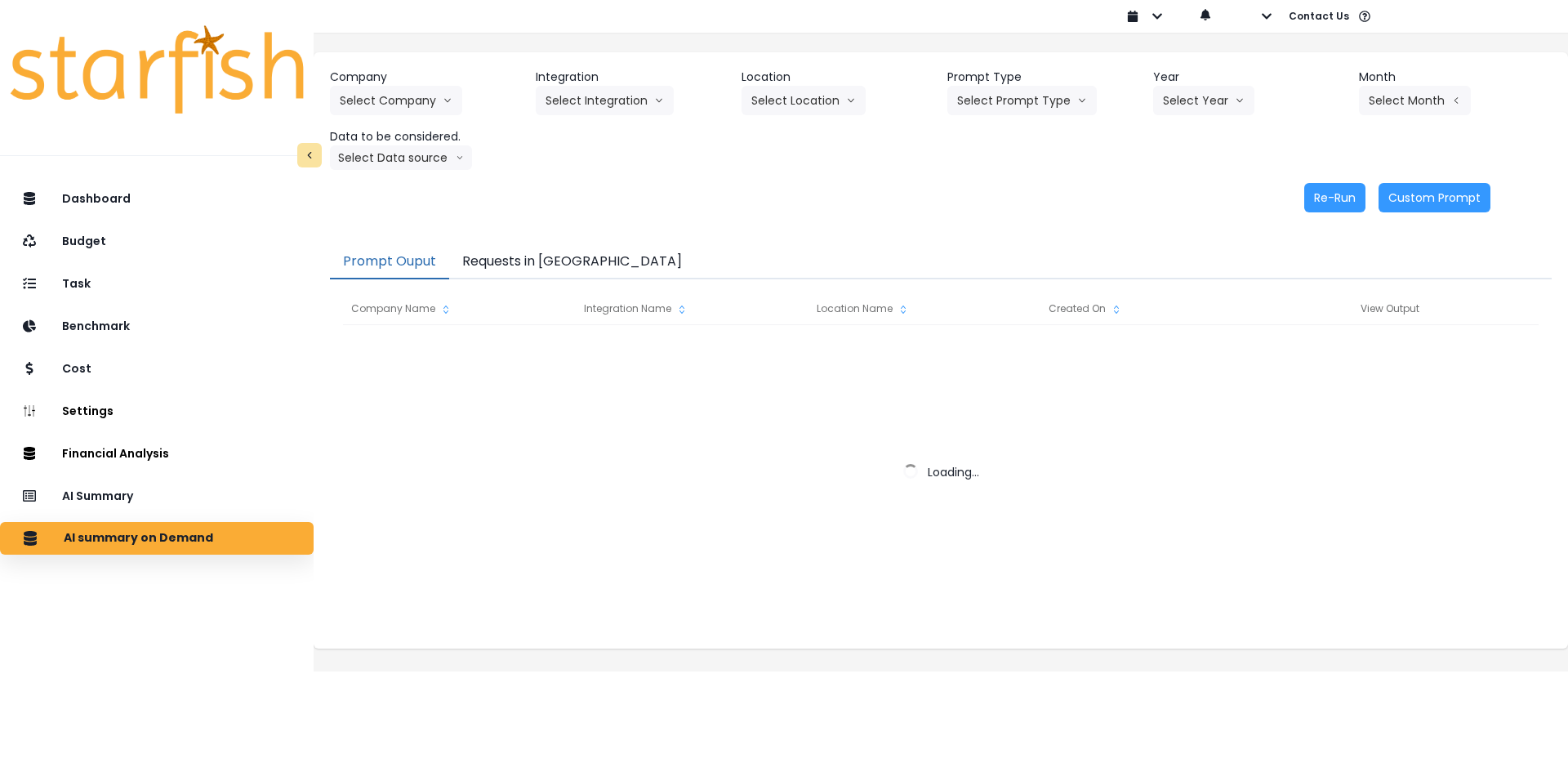
click at [544, 268] on button "Requests in [GEOGRAPHIC_DATA]" at bounding box center [572, 261] width 246 height 34
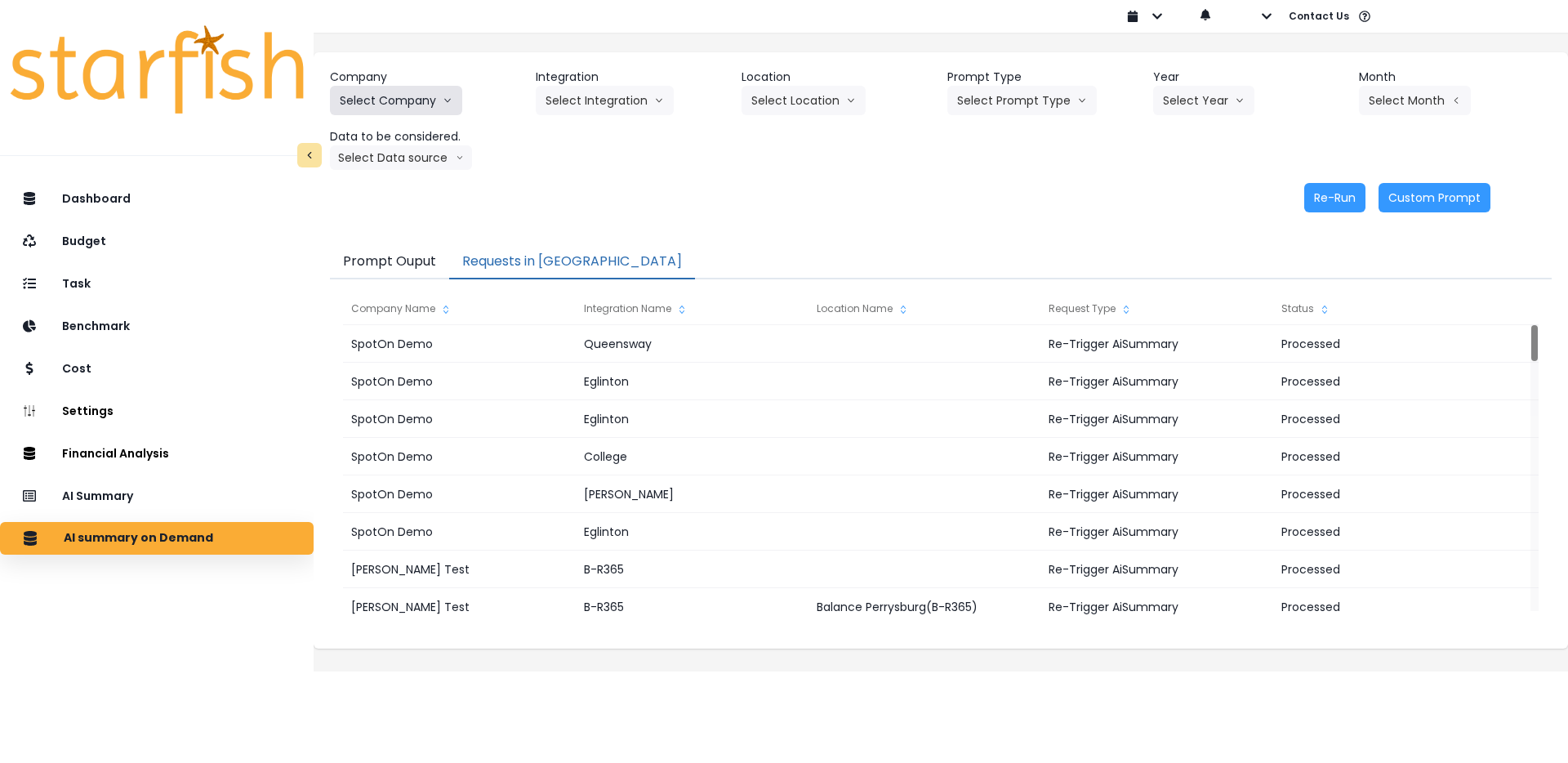
click at [437, 107] on button "Select Company" at bounding box center [396, 100] width 132 height 30
click at [411, 192] on span "SpotOn Demo" at bounding box center [398, 194] width 117 height 17
click at [643, 113] on button "Select Integration" at bounding box center [605, 100] width 138 height 30
click at [625, 160] on span "[PERSON_NAME]" at bounding box center [594, 165] width 98 height 17
click at [814, 103] on button "Select Location" at bounding box center [803, 100] width 124 height 30
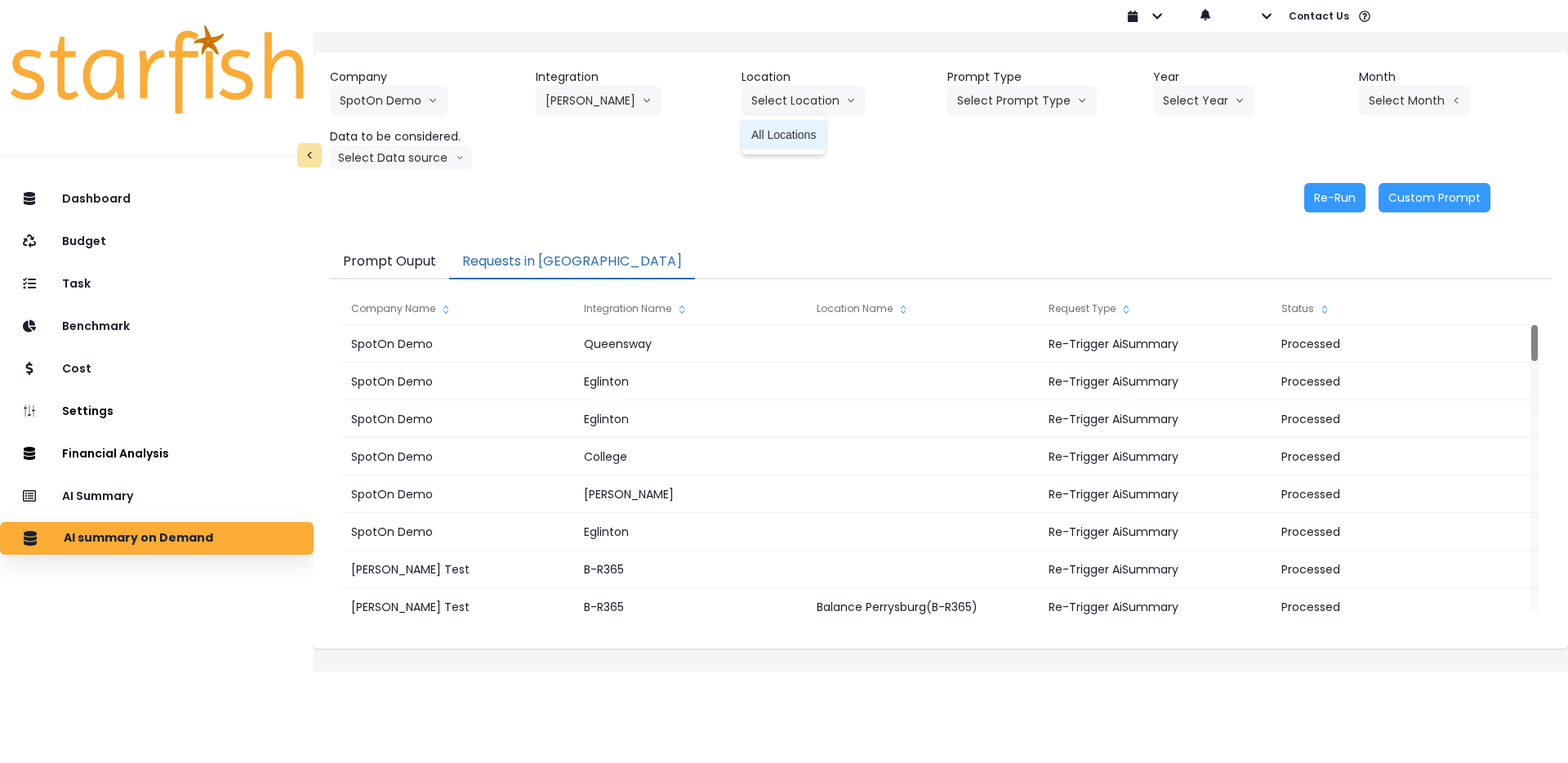
click at [809, 127] on span "All Locations" at bounding box center [783, 135] width 64 height 17
click at [1006, 98] on button "Select Prompt Type" at bounding box center [1022, 100] width 150 height 30
click at [1009, 173] on li "Error Task" at bounding box center [1003, 165] width 112 height 30
click at [1189, 111] on button "Select Year" at bounding box center [1203, 100] width 101 height 30
click at [1186, 201] on li "2025" at bounding box center [1176, 194] width 45 height 30
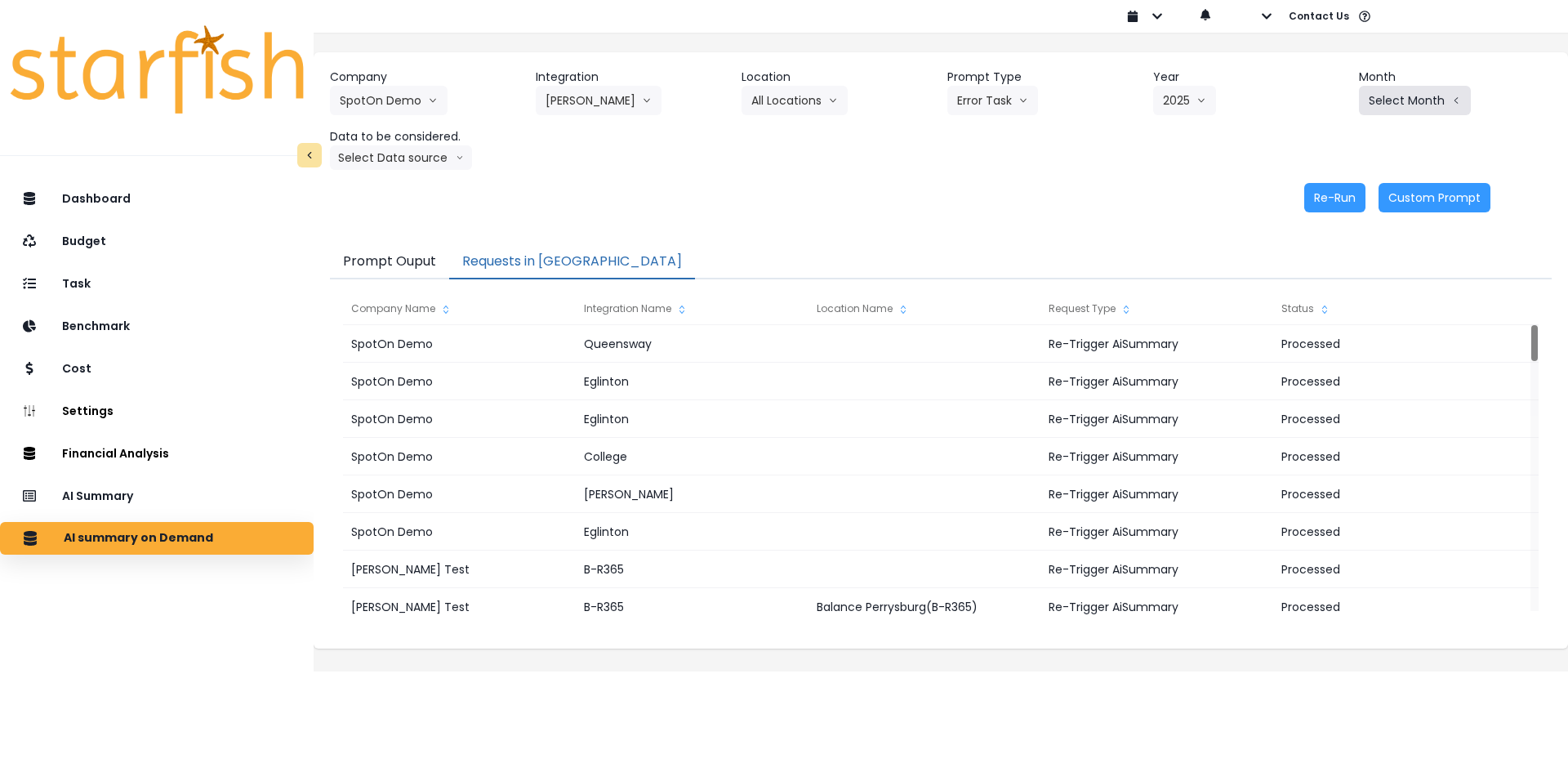
click at [1429, 99] on button "Select Month" at bounding box center [1415, 100] width 112 height 30
click at [1339, 264] on li "June" at bounding box center [1333, 253] width 51 height 30
click at [1334, 198] on button "Re-Run" at bounding box center [1335, 198] width 61 height 30
click at [410, 98] on button "SpotOn Demo" at bounding box center [389, 100] width 117 height 30
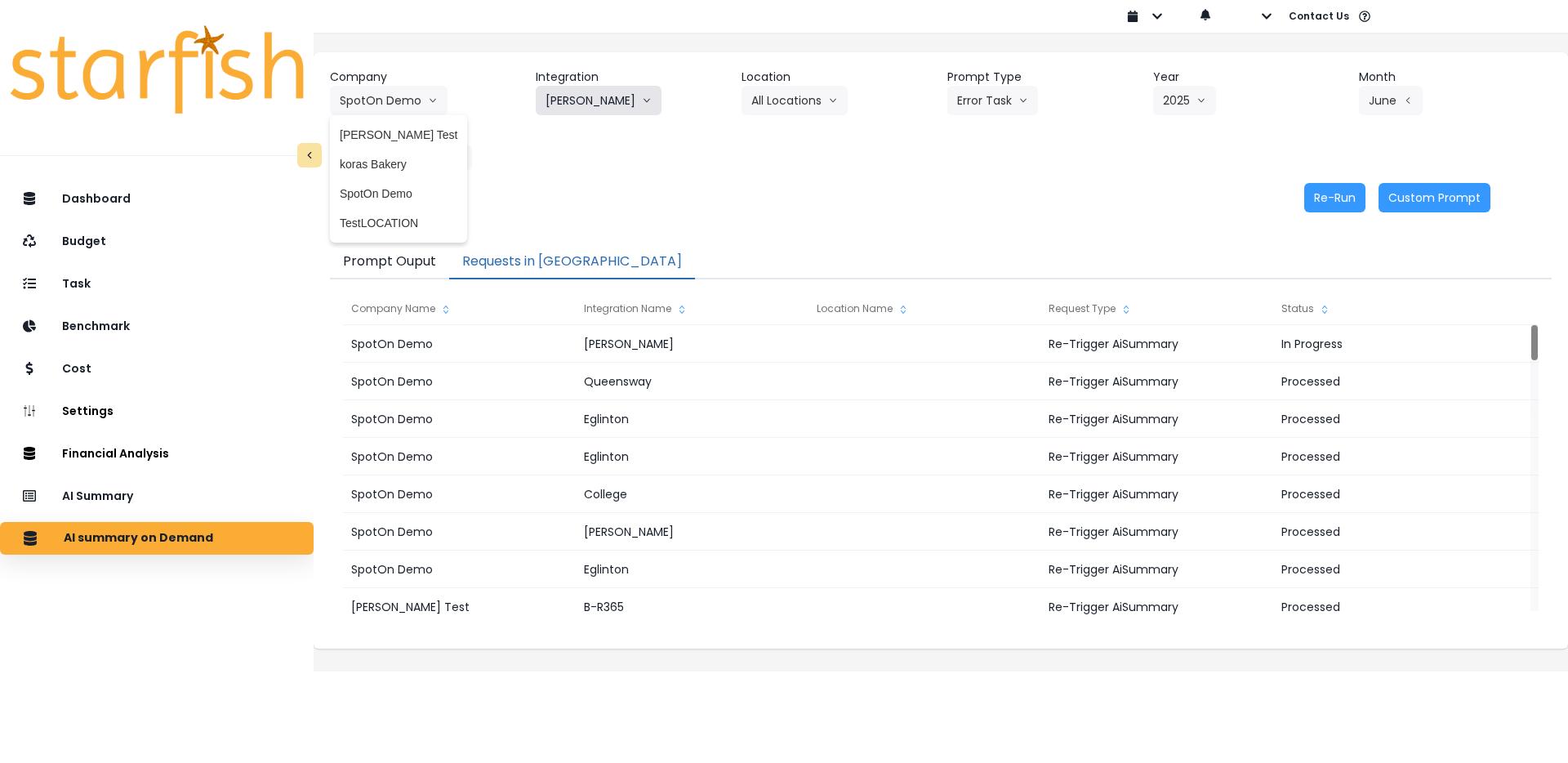
click at [606, 107] on button "[PERSON_NAME]" at bounding box center [598, 100] width 126 height 30
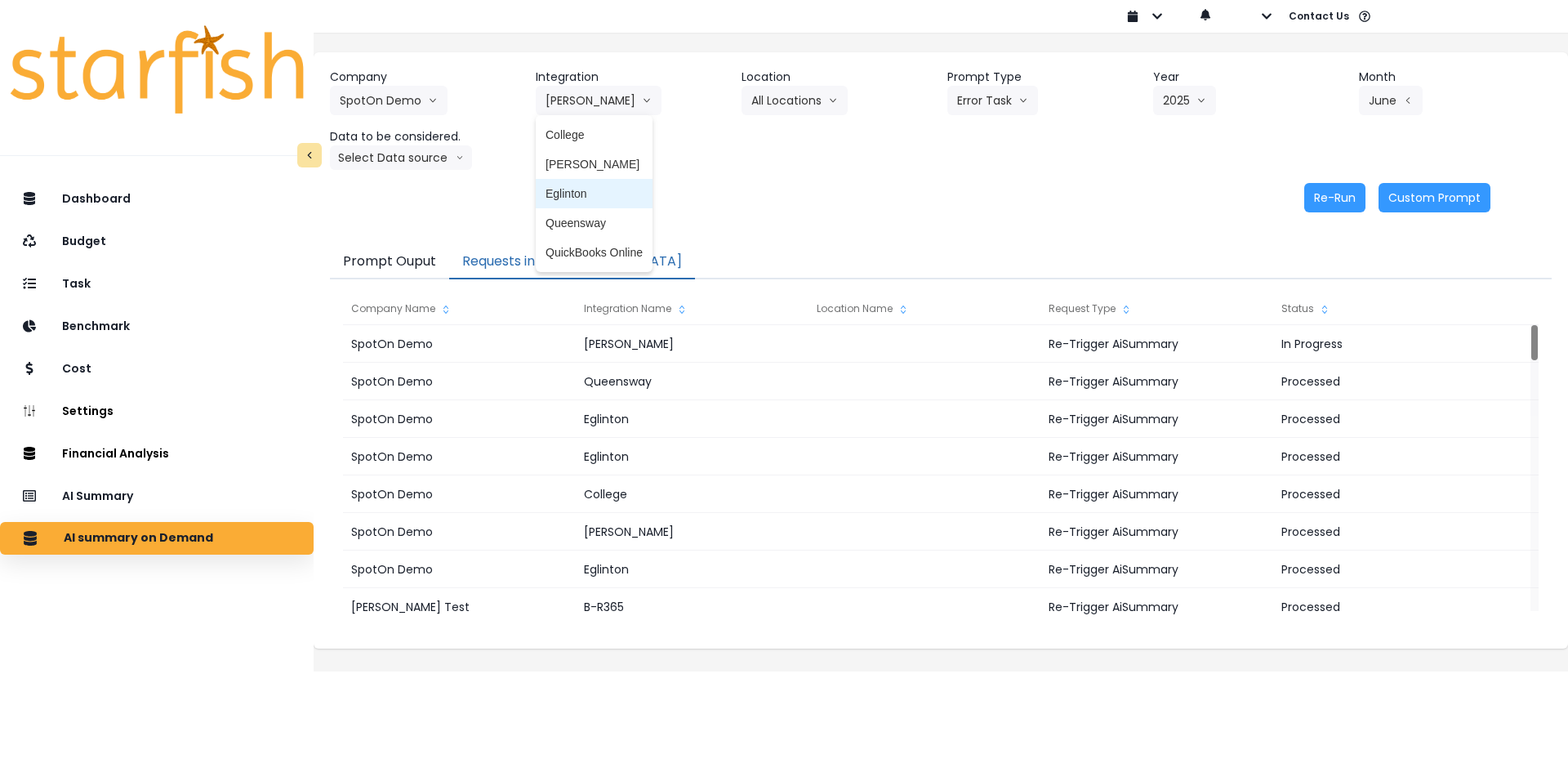
click at [593, 200] on span "Eglinton" at bounding box center [594, 194] width 98 height 17
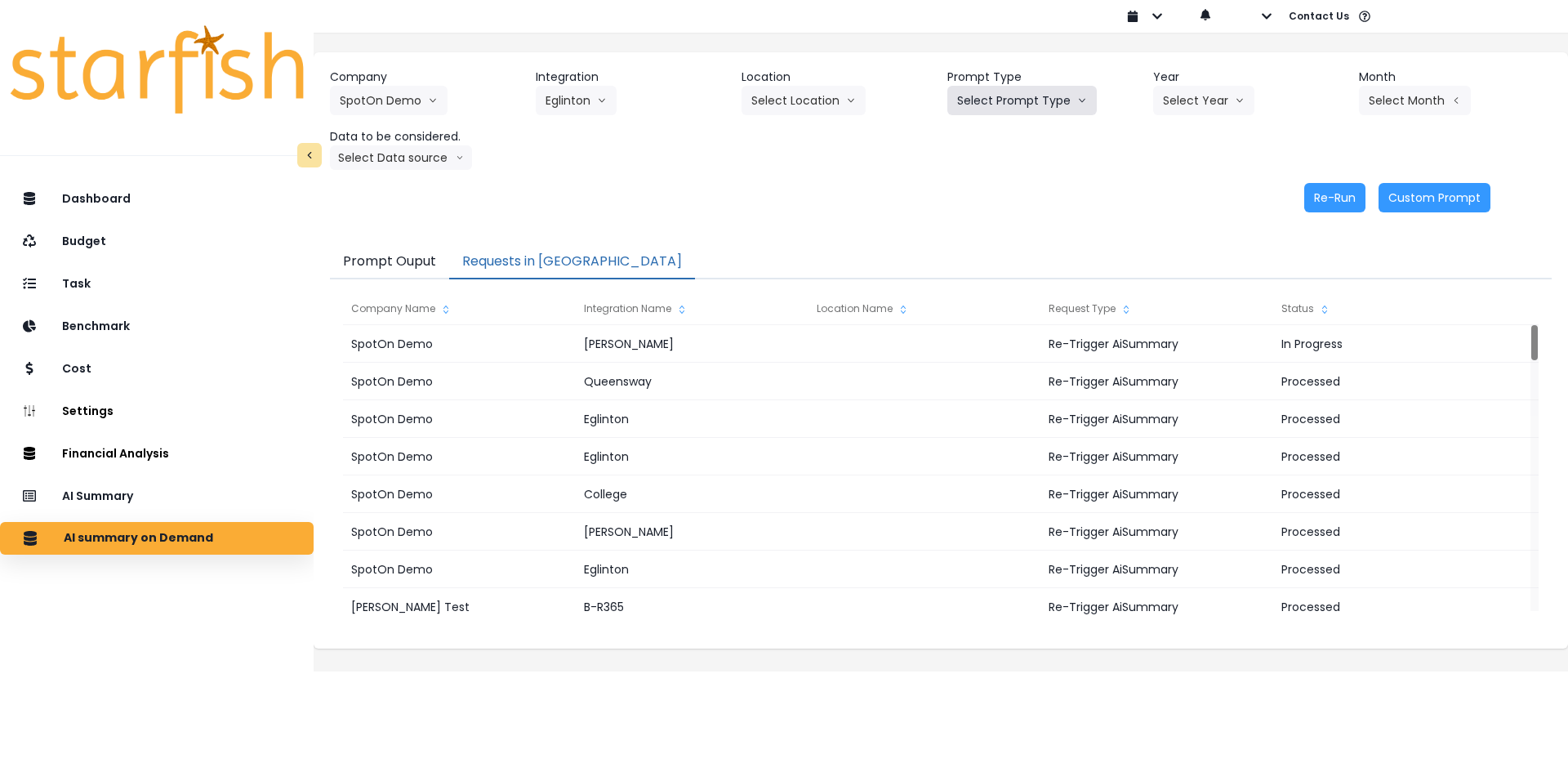
click at [1044, 100] on button "Select Prompt Type" at bounding box center [1022, 100] width 150 height 30
click at [1016, 171] on span "Error Task" at bounding box center [1003, 165] width 92 height 17
click at [1235, 94] on icon "arrow down line" at bounding box center [1240, 100] width 10 height 17
click at [1196, 191] on div "Re-Run Custom Prompt" at bounding box center [910, 198] width 1161 height 30
click at [1192, 116] on div "Company SpotOn Demo [PERSON_NAME] Test [PERSON_NAME] Bakery SpotOn Demo TestLOC…" at bounding box center [941, 119] width 1222 height 101
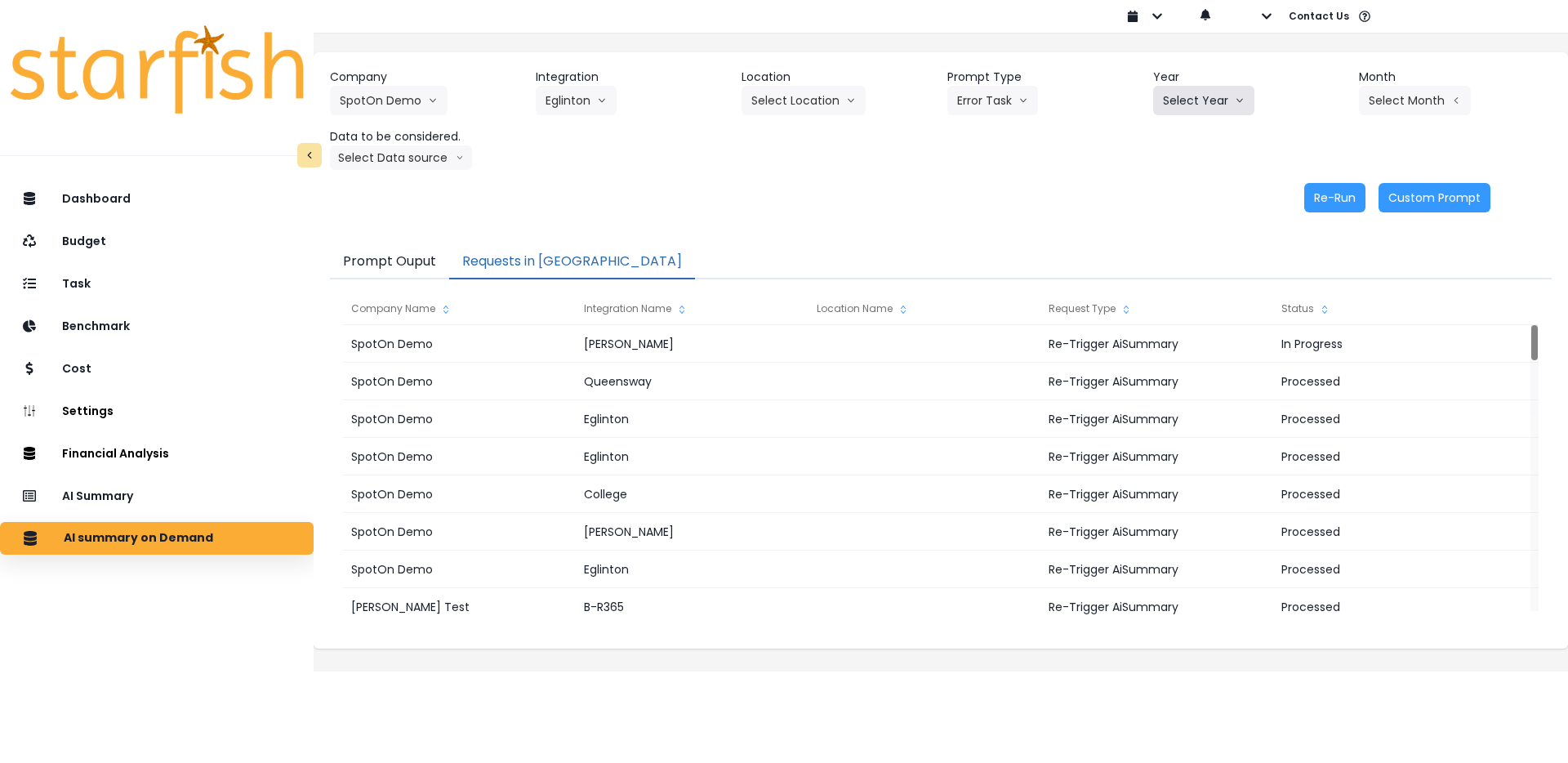
click at [1201, 107] on button "Select Year" at bounding box center [1203, 100] width 101 height 30
click at [1181, 187] on span "2025" at bounding box center [1175, 194] width 25 height 17
click at [1409, 98] on button "Select Month" at bounding box center [1415, 100] width 112 height 30
click at [1336, 225] on span "May" at bounding box center [1333, 223] width 32 height 17
click at [1304, 207] on button "Re-Run" at bounding box center [1335, 198] width 61 height 30
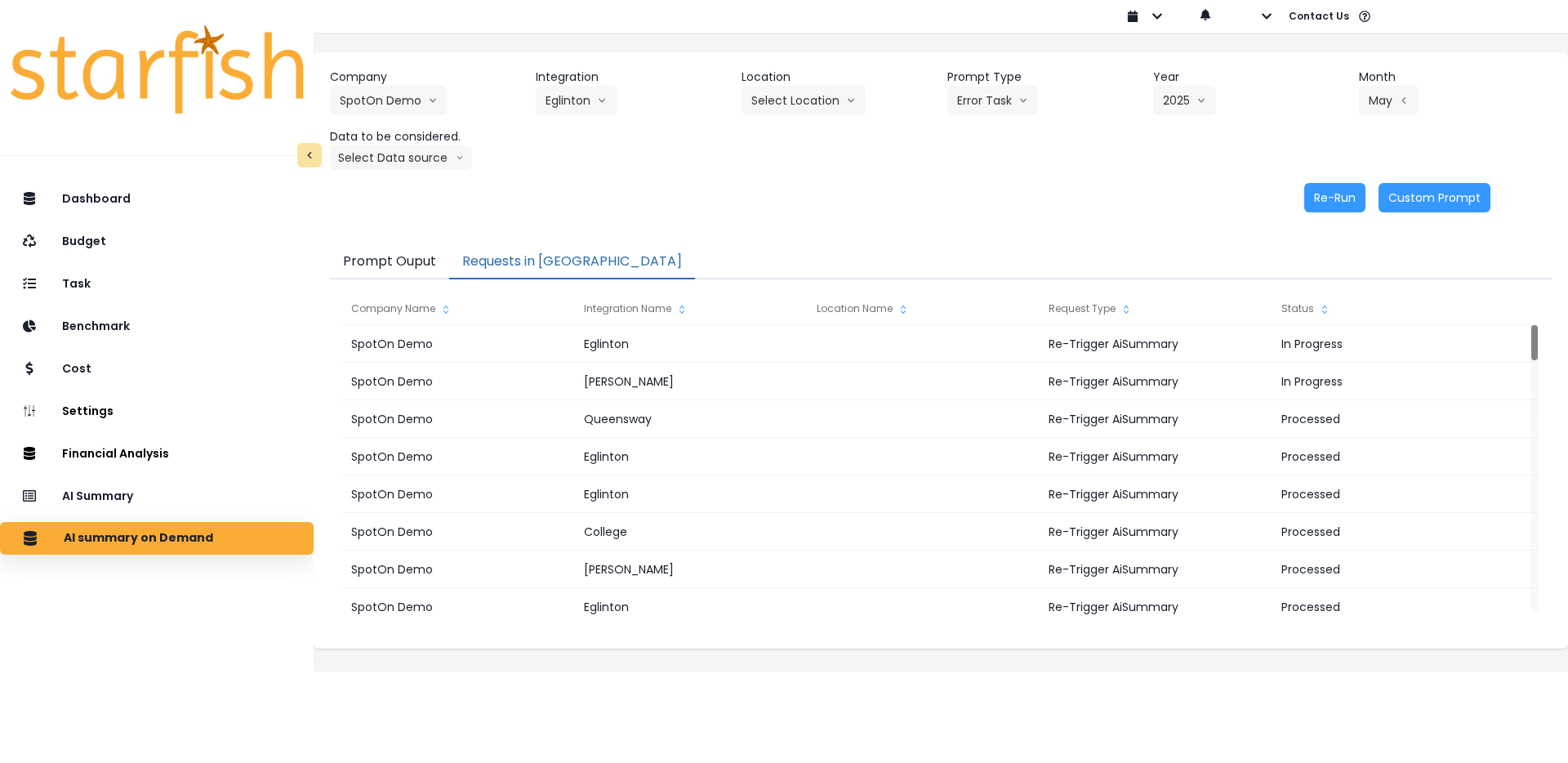
click at [938, 198] on div "Re-Run Custom Prompt" at bounding box center [910, 198] width 1161 height 30
click at [405, 106] on button "SpotOn Demo" at bounding box center [389, 100] width 117 height 30
click at [606, 106] on icon "arrow down line" at bounding box center [602, 100] width 10 height 17
click at [808, 169] on div "Company SpotOn Demo [PERSON_NAME] Test [PERSON_NAME] Bakery SpotOn Demo TestLOC…" at bounding box center [941, 119] width 1222 height 101
